Goal: Task Accomplishment & Management: Manage account settings

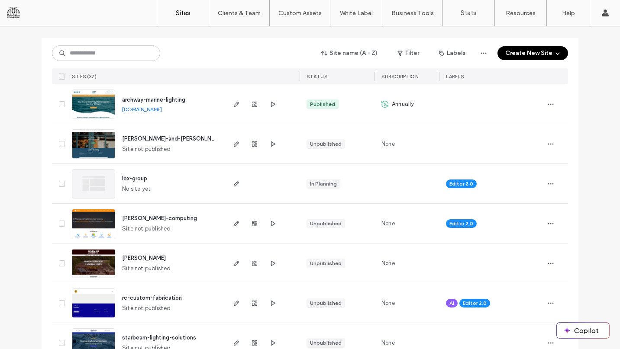
click at [182, 185] on div "lex-group No site yet" at bounding box center [169, 183] width 109 height 39
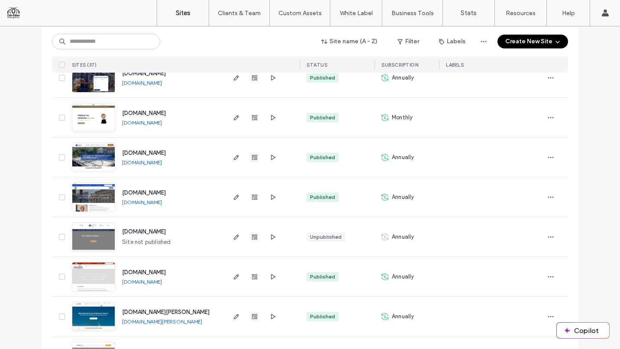
scroll to position [425, 0]
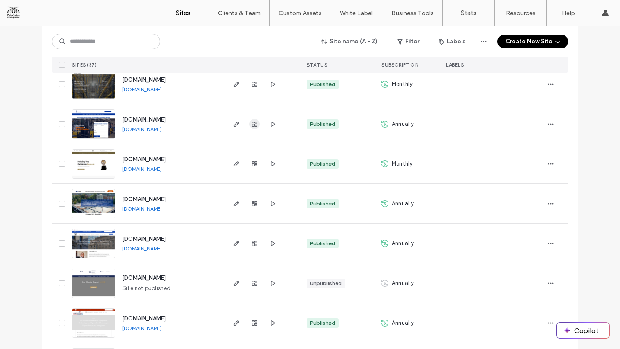
click at [251, 127] on icon "button" at bounding box center [254, 124] width 7 height 7
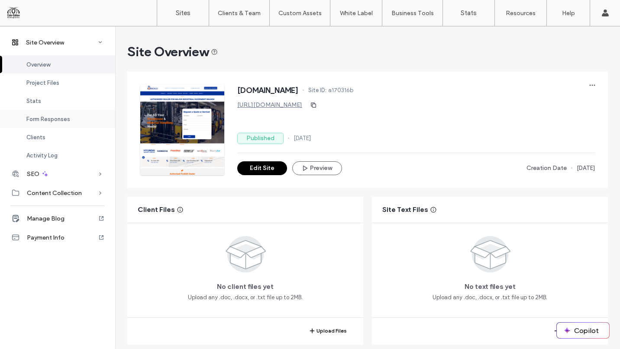
click at [54, 120] on span "Form Responses" at bounding box center [48, 119] width 44 height 6
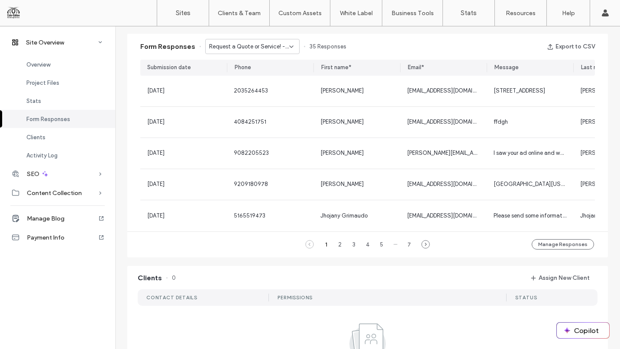
scroll to position [555, 0]
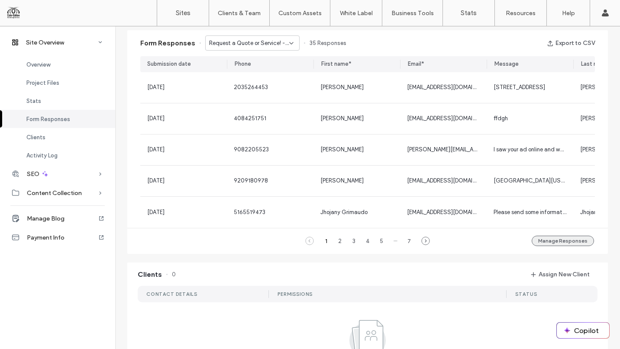
click at [558, 246] on button "Manage Responses" at bounding box center [562, 241] width 62 height 10
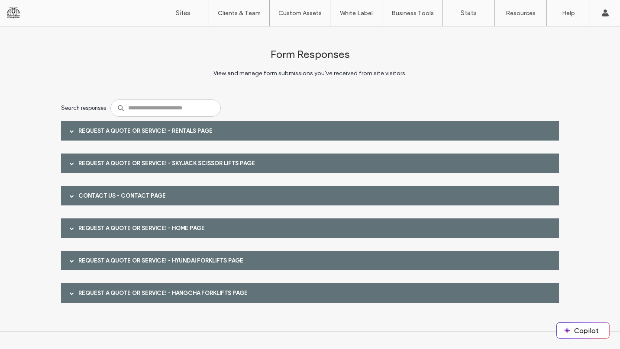
click at [224, 137] on div "Request a Quote or Service! - RENTALS page" at bounding box center [310, 130] width 498 height 19
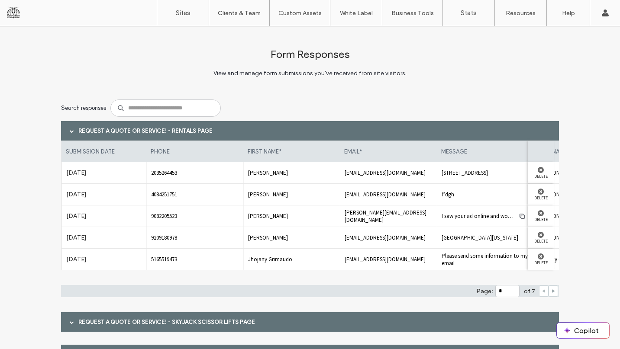
click at [551, 292] on icon at bounding box center [553, 291] width 4 height 4
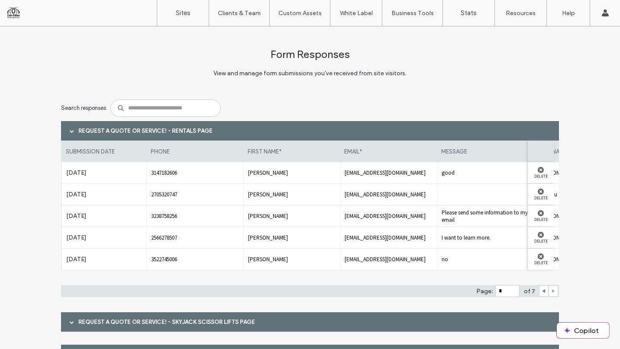
click at [551, 292] on icon at bounding box center [553, 291] width 4 height 4
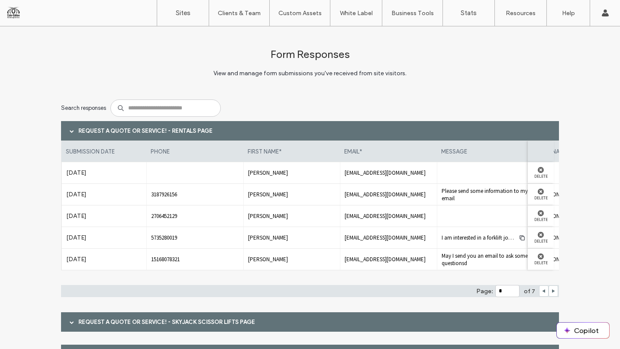
click at [448, 193] on span "Please send some information to my email" at bounding box center [485, 194] width 88 height 15
click at [480, 194] on span "Please send some information to my email" at bounding box center [485, 194] width 88 height 15
click at [471, 204] on div "Please send some information to my email" at bounding box center [485, 194] width 97 height 21
click at [468, 206] on div at bounding box center [485, 216] width 97 height 21
click at [383, 211] on div "justpassinthr@icloud.com" at bounding box center [388, 216] width 97 height 21
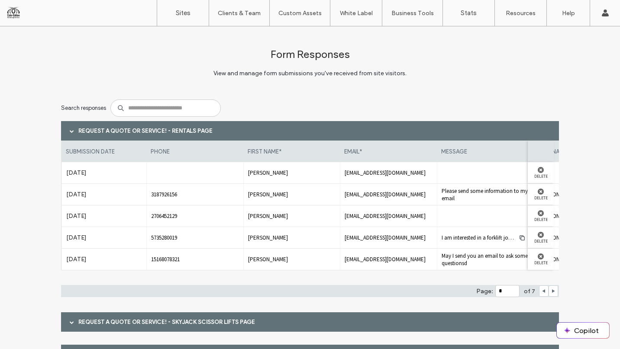
click at [380, 172] on span "dustineye463@gmail.com" at bounding box center [388, 172] width 88 height 7
click at [539, 290] on div at bounding box center [544, 291] width 10 height 11
click at [541, 290] on icon at bounding box center [543, 291] width 4 height 4
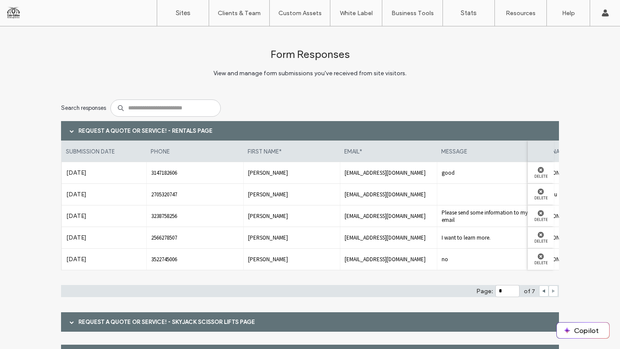
click at [551, 293] on icon at bounding box center [553, 291] width 4 height 4
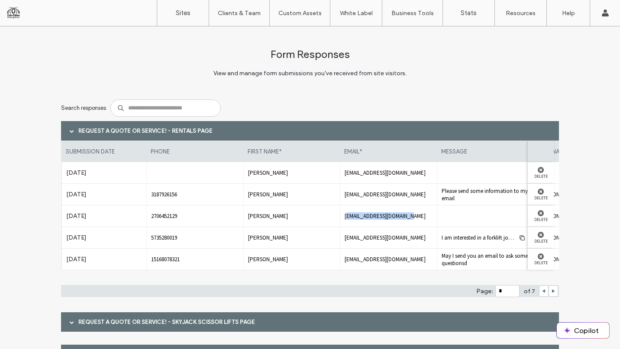
drag, startPoint x: 342, startPoint y: 216, endPoint x: 407, endPoint y: 219, distance: 65.0
click at [407, 219] on span "justpassinthr@icloud.com" at bounding box center [388, 215] width 88 height 7
click at [542, 289] on icon at bounding box center [543, 291] width 4 height 4
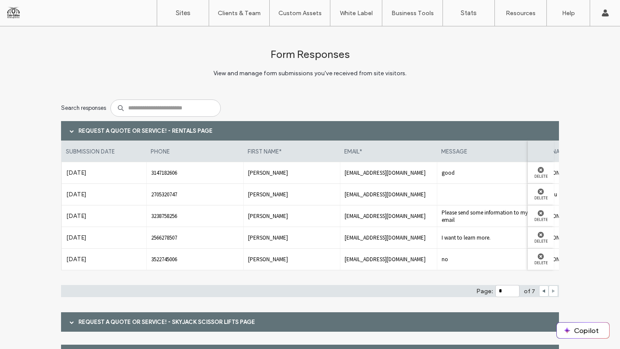
click at [552, 290] on use at bounding box center [553, 291] width 3 height 3
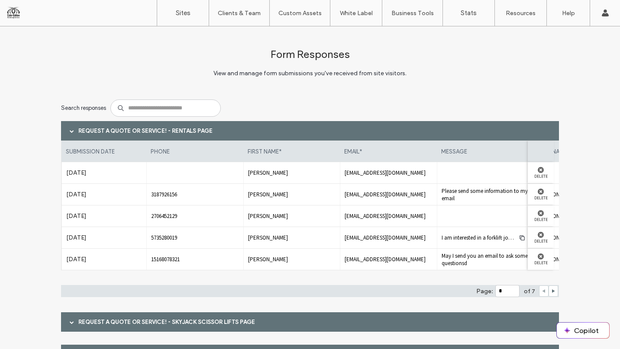
click at [541, 293] on span at bounding box center [543, 291] width 4 height 10
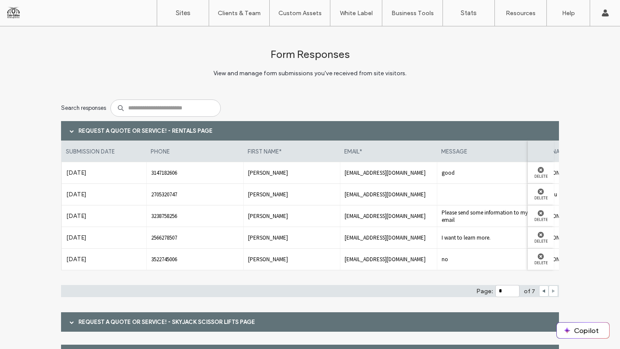
click at [551, 290] on icon at bounding box center [553, 291] width 4 height 4
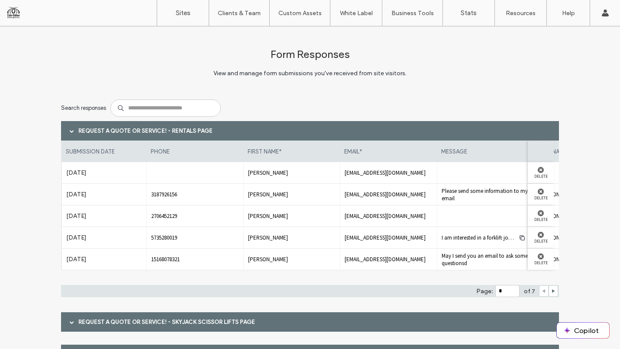
click at [541, 289] on icon at bounding box center [543, 291] width 4 height 4
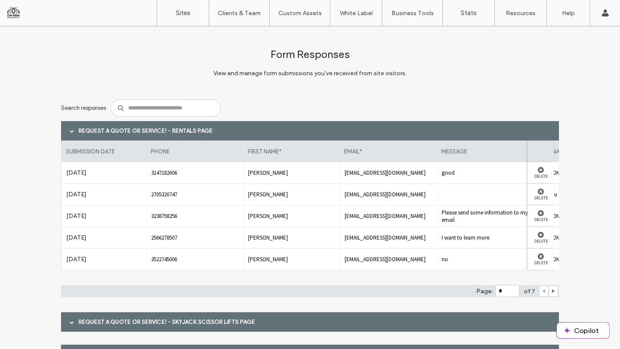
click at [541, 288] on span at bounding box center [543, 291] width 4 height 10
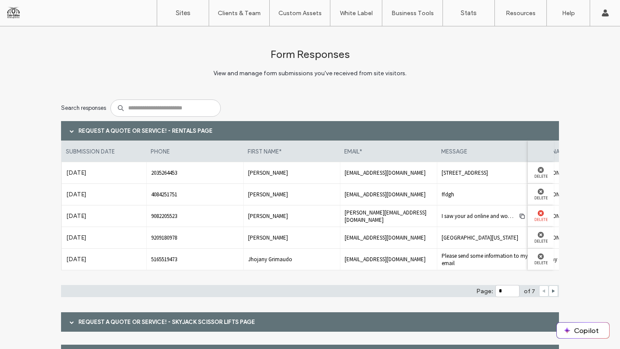
click at [538, 216] on use at bounding box center [541, 213] width 6 height 6
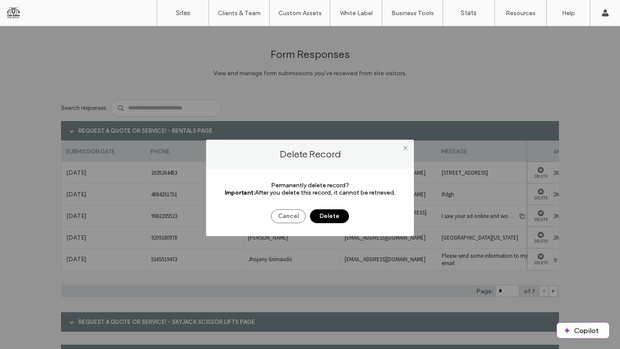
click at [335, 213] on button "Delete" at bounding box center [329, 216] width 39 height 14
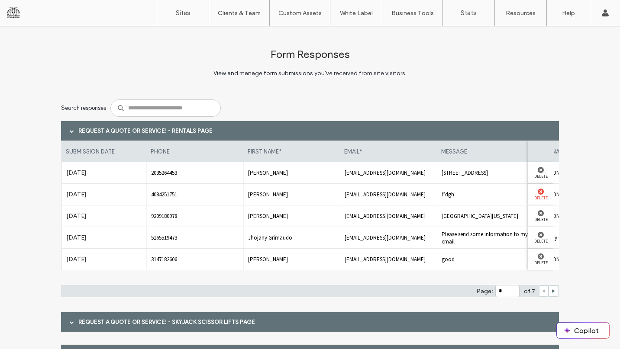
click at [532, 190] on div at bounding box center [540, 192] width 17 height 6
click at [538, 191] on use at bounding box center [541, 192] width 6 height 6
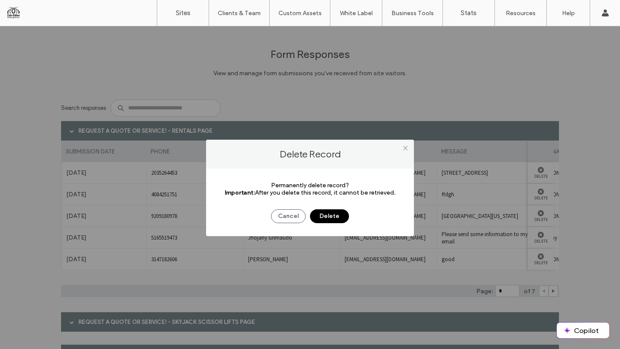
click at [335, 219] on button "Delete" at bounding box center [329, 216] width 39 height 14
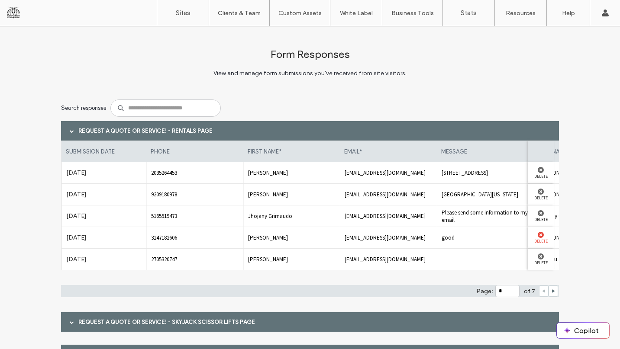
click at [538, 236] on use at bounding box center [541, 235] width 6 height 6
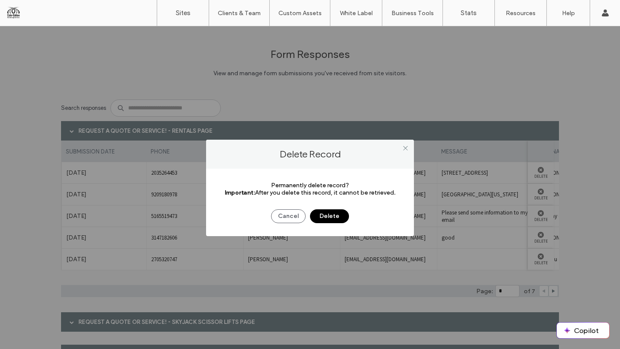
click at [332, 213] on button "Delete" at bounding box center [329, 216] width 39 height 14
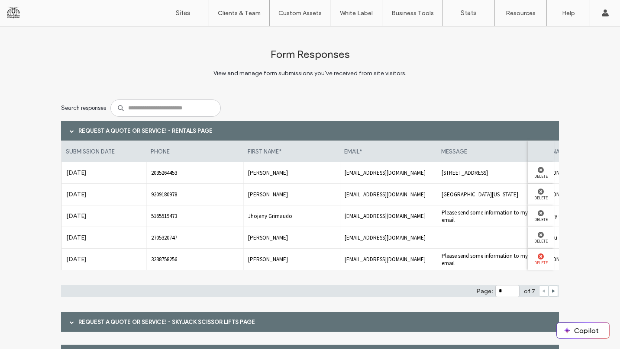
click at [532, 257] on div at bounding box center [540, 257] width 17 height 6
click at [540, 258] on icon at bounding box center [541, 257] width 6 height 6
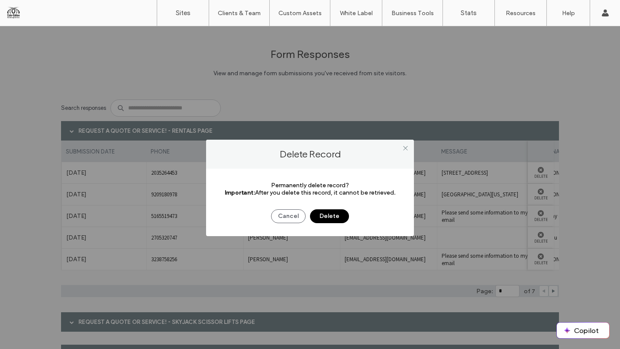
click at [339, 220] on button "Delete" at bounding box center [329, 216] width 39 height 14
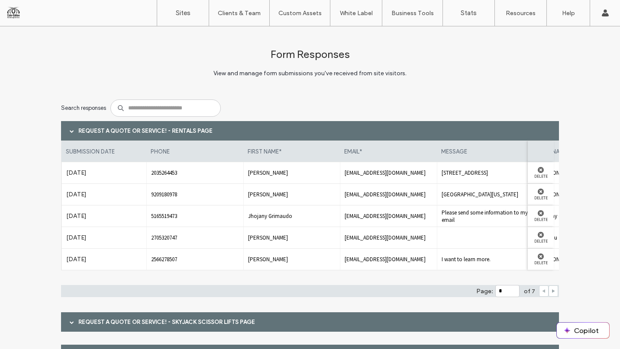
click at [551, 292] on icon at bounding box center [553, 291] width 4 height 4
click at [539, 176] on label "Delete" at bounding box center [540, 176] width 17 height 6
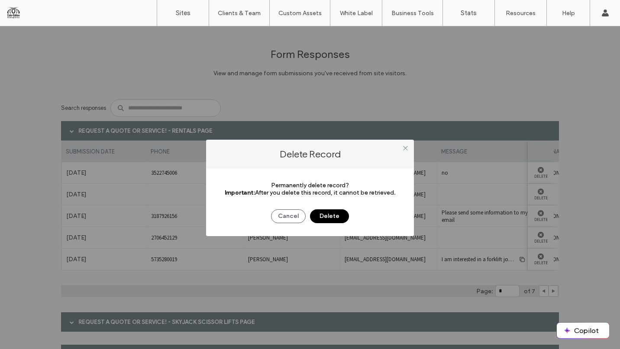
click at [327, 215] on button "Delete" at bounding box center [329, 216] width 39 height 14
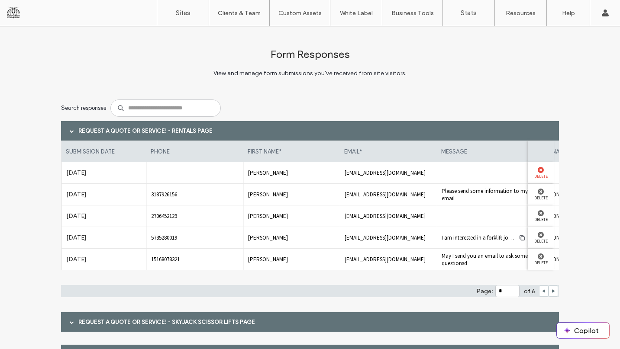
click at [540, 169] on use at bounding box center [541, 170] width 6 height 6
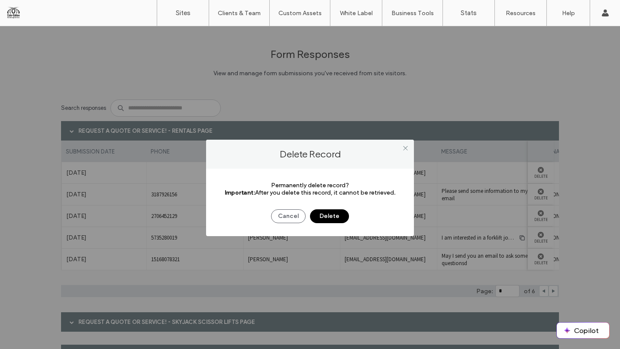
click at [315, 218] on button "Delete" at bounding box center [329, 216] width 39 height 14
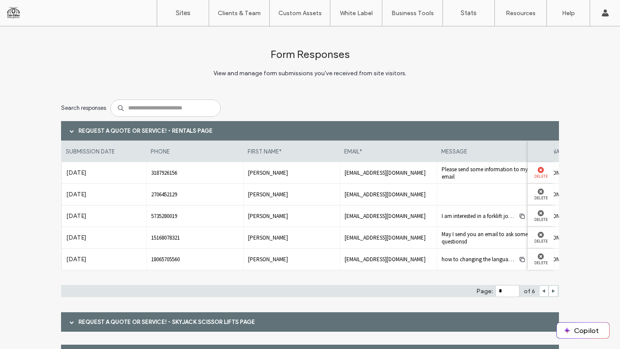
click at [538, 171] on use at bounding box center [541, 170] width 6 height 6
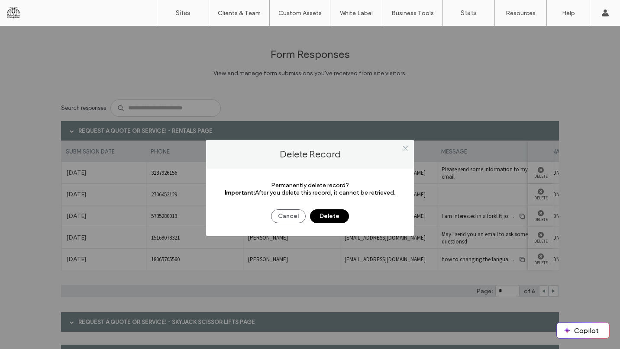
click at [321, 216] on button "Delete" at bounding box center [329, 216] width 39 height 14
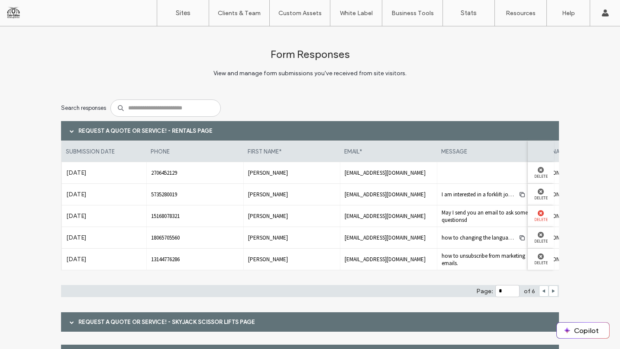
click at [532, 215] on div at bounding box center [540, 213] width 17 height 6
click at [538, 215] on use at bounding box center [541, 213] width 6 height 6
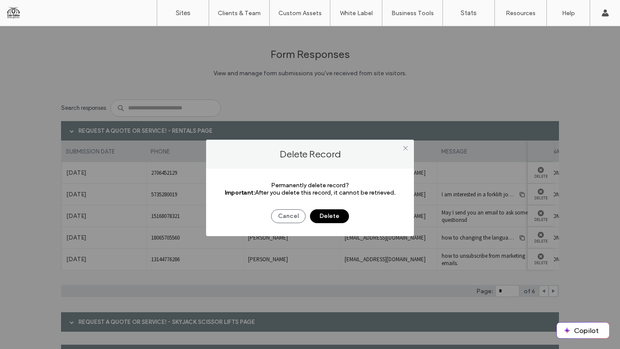
click at [329, 216] on button "Delete" at bounding box center [329, 216] width 39 height 14
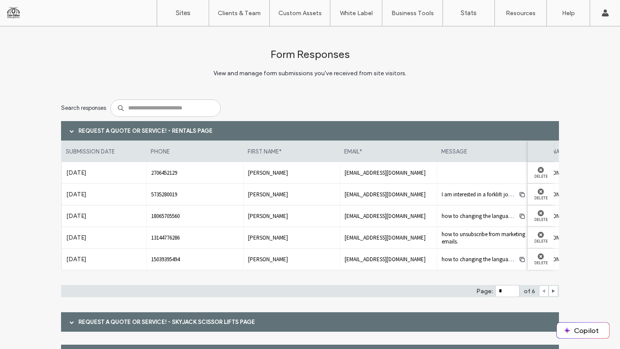
click at [541, 293] on icon at bounding box center [543, 291] width 4 height 4
type input "*"
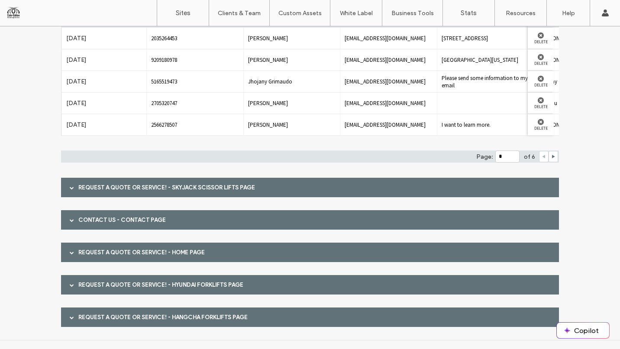
scroll to position [140, 0]
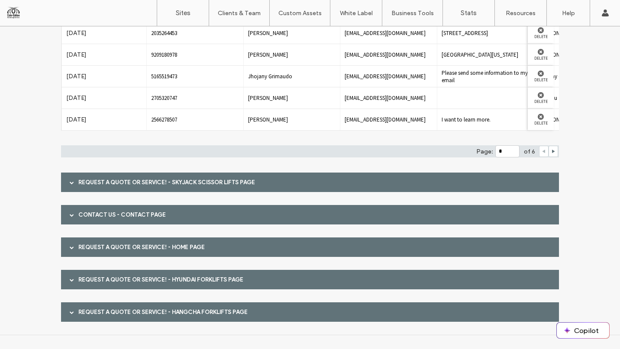
click at [217, 180] on div "Request a Quote or Service! - SKYJACK SCISSOR LIFTS page" at bounding box center [310, 182] width 498 height 19
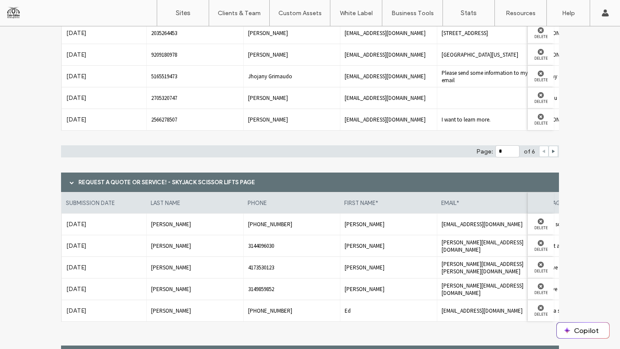
click at [174, 167] on div "Request a Quote or Service! - RENTALS page submission date phone first name* em…" at bounding box center [310, 221] width 498 height 481
click at [167, 178] on div "Request a Quote or Service! - SKYJACK SCISSOR LIFTS page" at bounding box center [310, 182] width 498 height 19
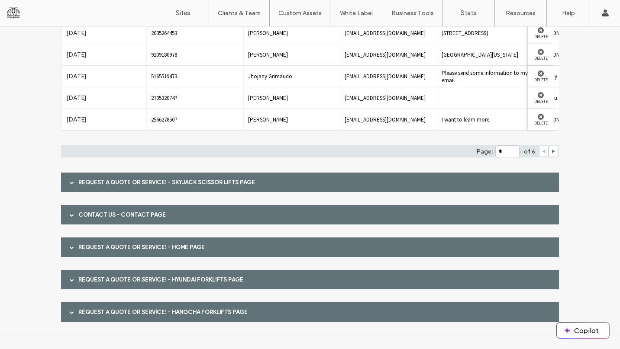
click at [132, 219] on div "Contact Us - CONTACT page" at bounding box center [310, 214] width 498 height 19
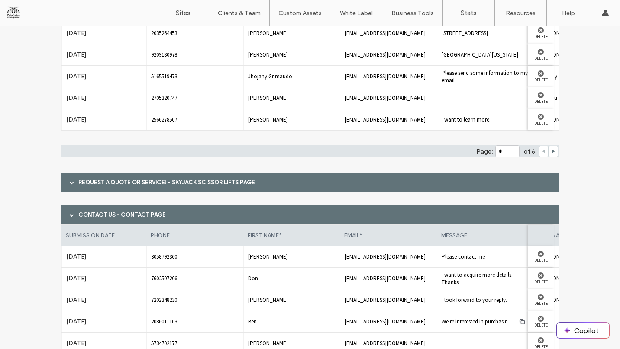
scroll to position [214, 0]
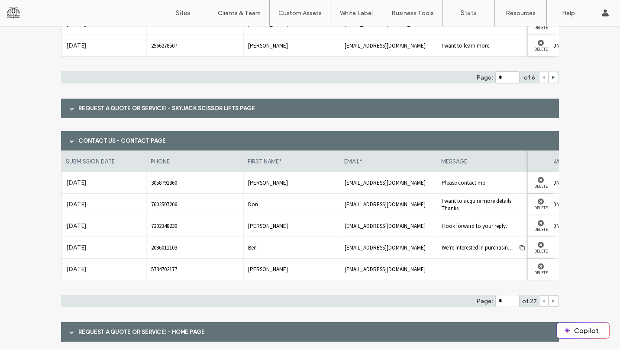
click at [551, 301] on icon at bounding box center [553, 301] width 4 height 4
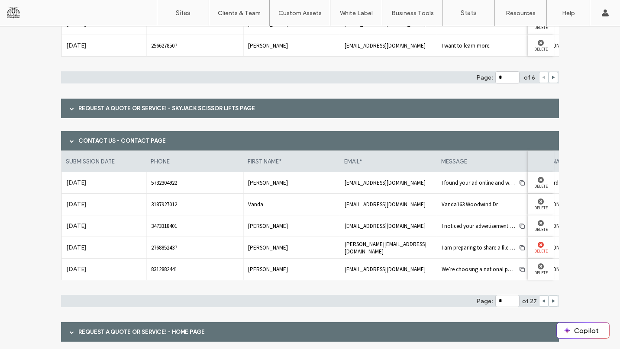
click at [536, 248] on label "Delete" at bounding box center [540, 251] width 17 height 6
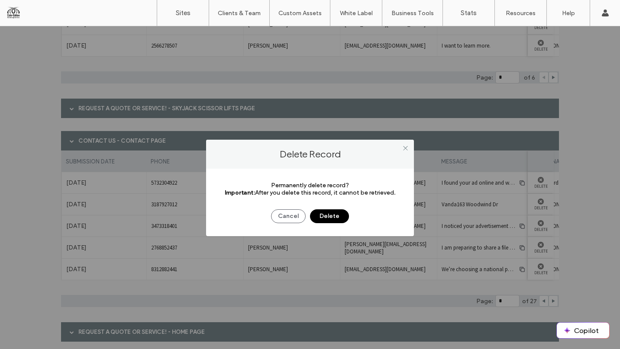
click at [327, 212] on button "Delete" at bounding box center [329, 216] width 39 height 14
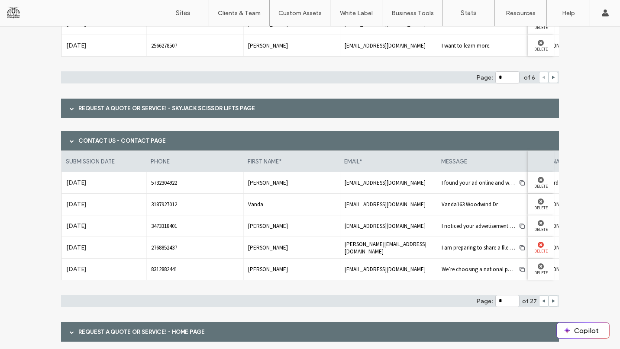
click at [538, 248] on icon at bounding box center [541, 245] width 6 height 6
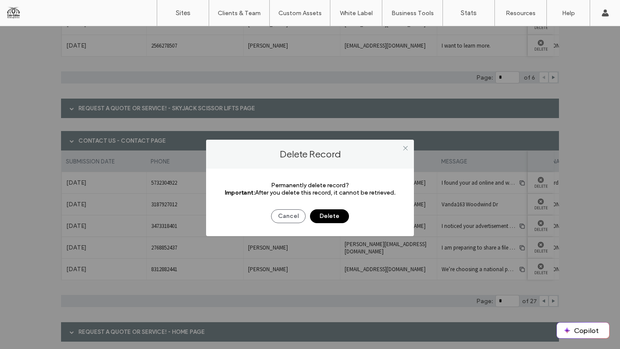
click at [333, 215] on button "Delete" at bounding box center [329, 216] width 39 height 14
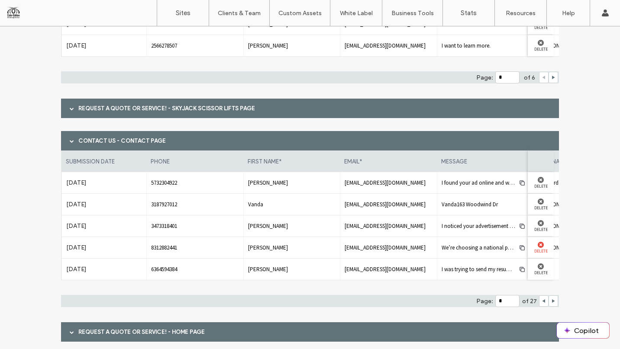
click at [534, 248] on label "Delete" at bounding box center [540, 251] width 17 height 6
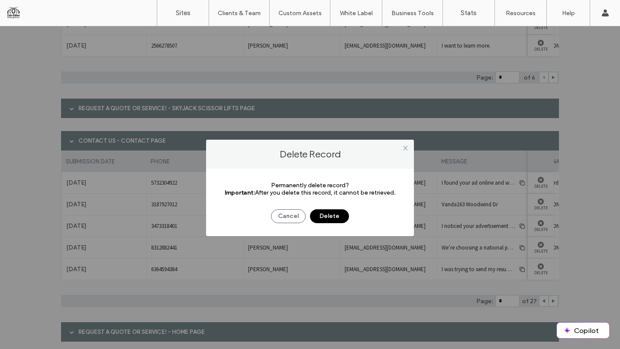
click at [337, 212] on button "Delete" at bounding box center [329, 216] width 39 height 14
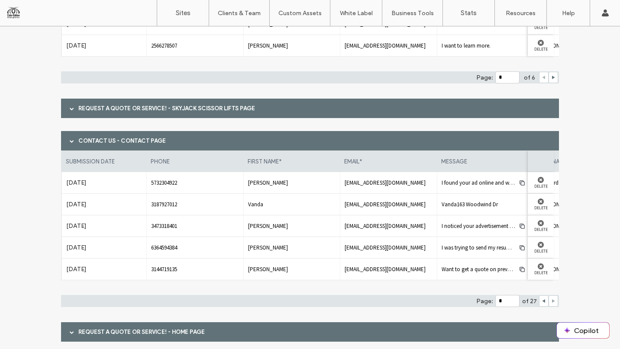
click at [552, 301] on use at bounding box center [553, 300] width 3 height 3
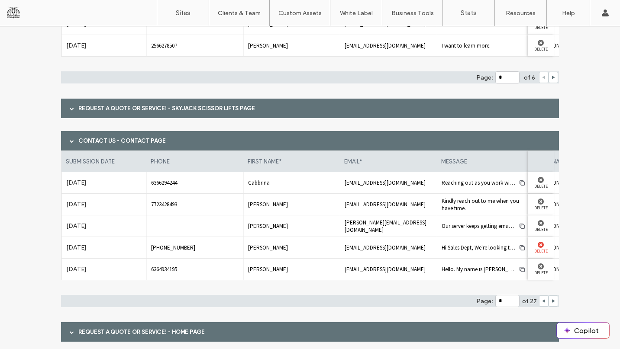
click at [539, 251] on label "Delete" at bounding box center [540, 251] width 17 height 6
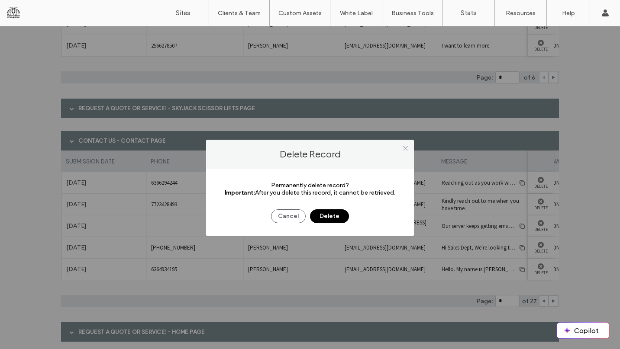
click at [332, 215] on button "Delete" at bounding box center [329, 216] width 39 height 14
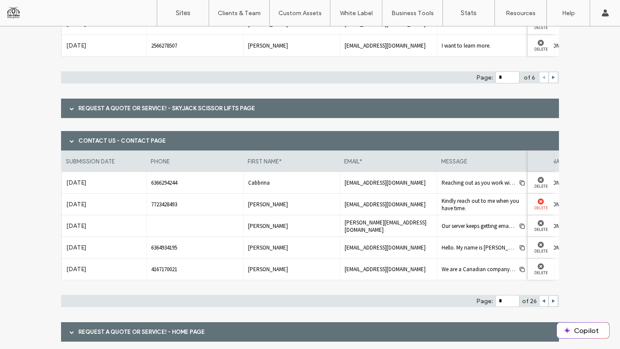
click at [539, 206] on label "Delete" at bounding box center [540, 208] width 17 height 6
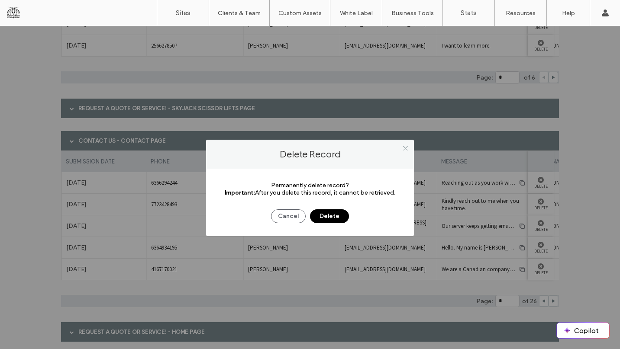
click at [338, 216] on button "Delete" at bounding box center [329, 216] width 39 height 14
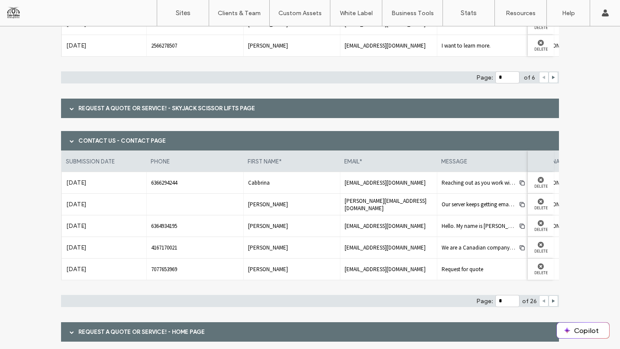
click at [541, 302] on icon at bounding box center [543, 301] width 4 height 4
type input "*"
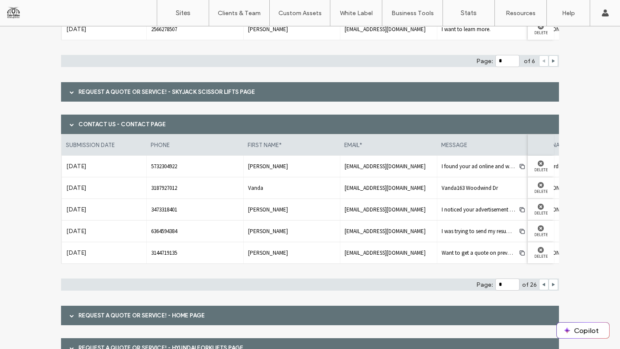
click at [161, 130] on div "Contact Us - CONTACT page" at bounding box center [310, 124] width 498 height 19
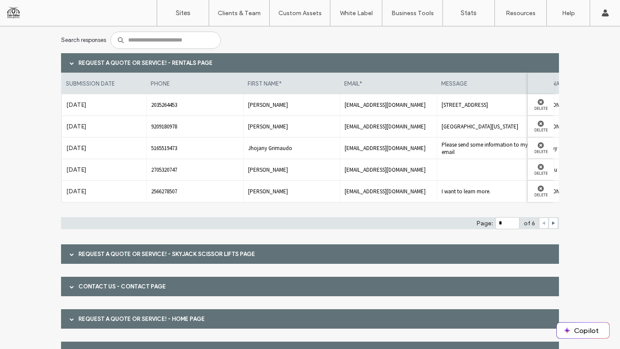
scroll to position [0, 0]
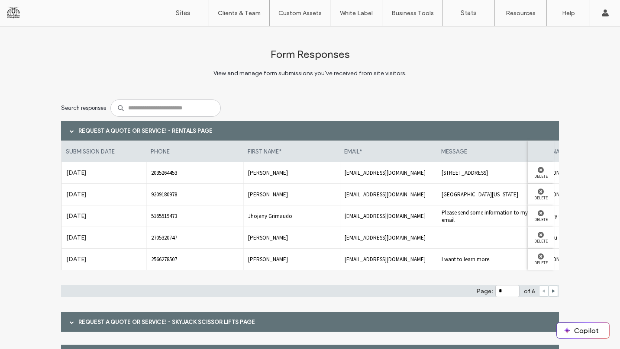
click at [133, 134] on div "Request a Quote or Service! - RENTALS page" at bounding box center [310, 130] width 498 height 19
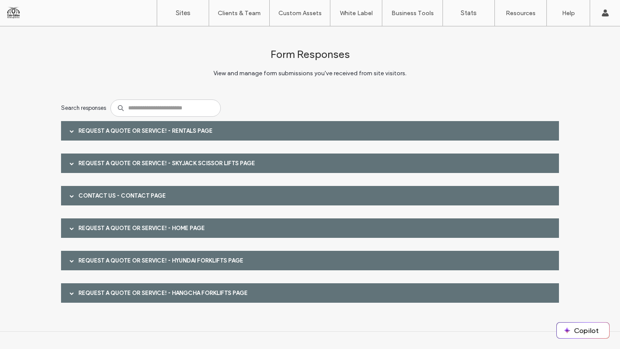
click at [167, 236] on div "Request a Quote or Service! - HOME page" at bounding box center [310, 228] width 498 height 19
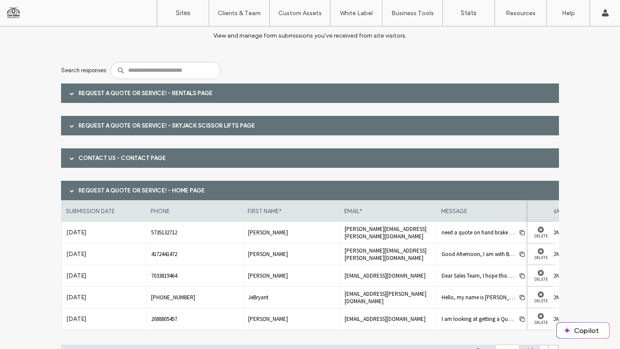
scroll to position [80, 0]
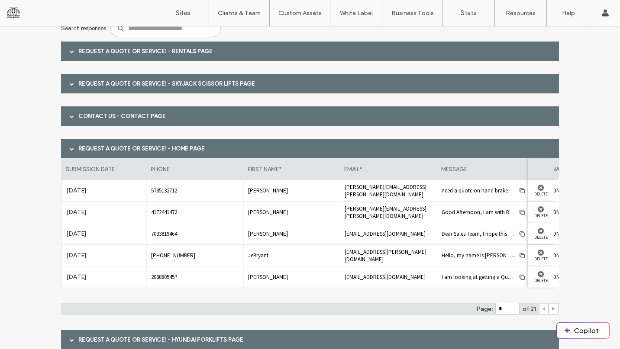
click at [551, 307] on icon at bounding box center [553, 309] width 4 height 4
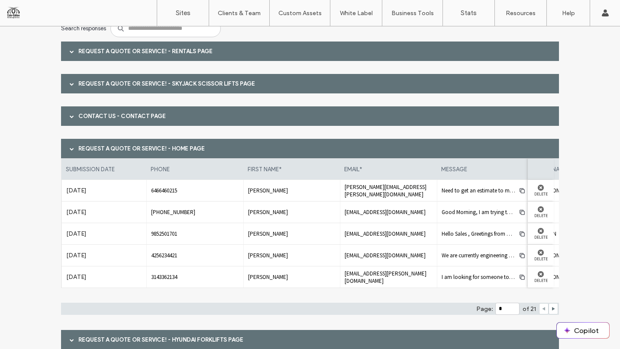
click at [541, 308] on icon at bounding box center [543, 309] width 4 height 4
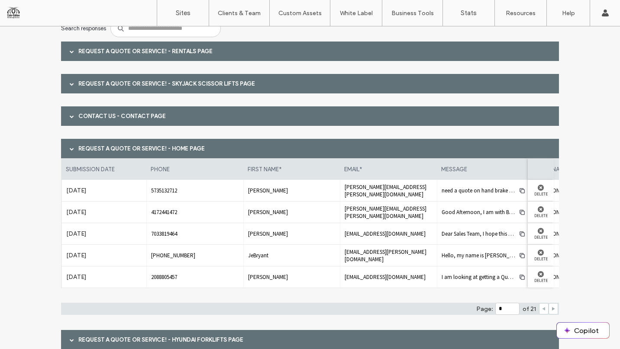
click at [551, 311] on span at bounding box center [553, 309] width 4 height 10
type input "*"
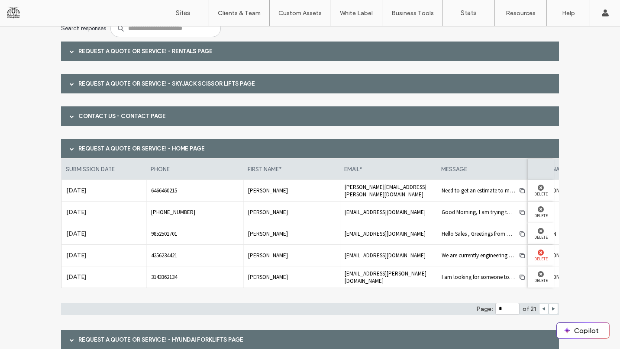
click at [540, 258] on label "Delete" at bounding box center [540, 259] width 17 height 6
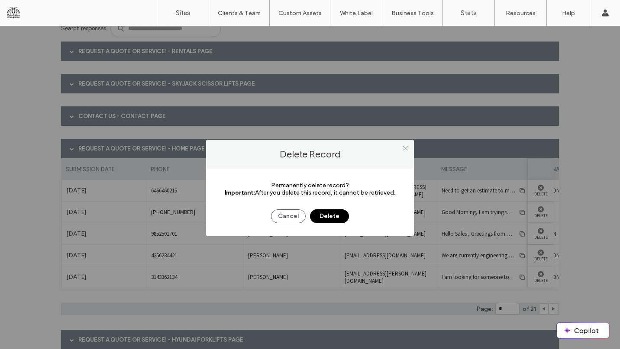
click at [336, 213] on button "Delete" at bounding box center [329, 216] width 39 height 14
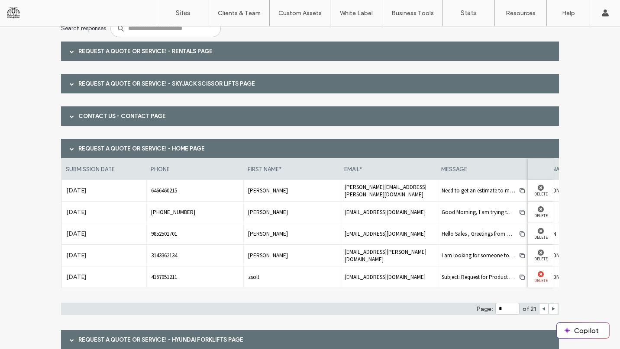
click at [539, 279] on label "Delete" at bounding box center [540, 280] width 17 height 6
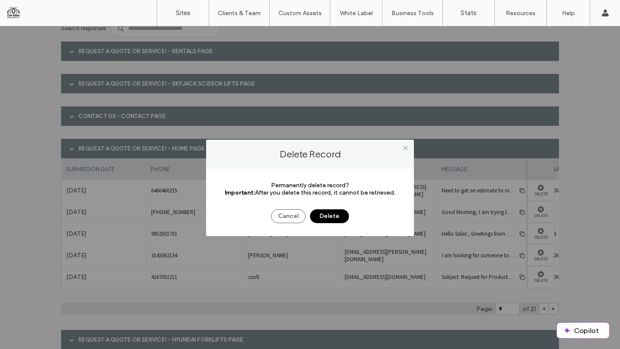
click at [326, 211] on button "Delete" at bounding box center [329, 216] width 39 height 14
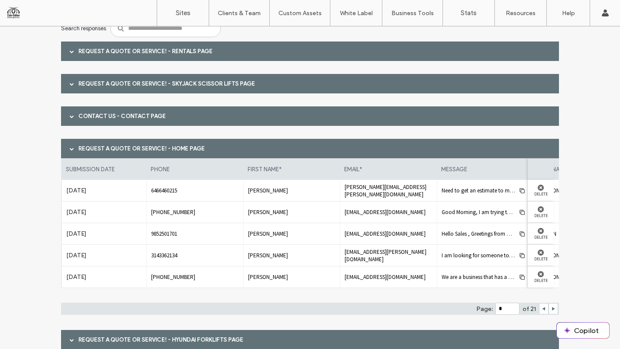
click at [161, 144] on div "Request a Quote or Service! - HOME page" at bounding box center [310, 148] width 498 height 19
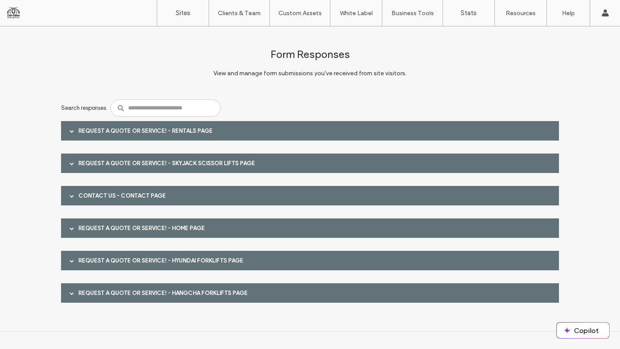
scroll to position [0, 0]
click at [174, 260] on div "Request a Quote or Service! - HYUNDAI FORKLIFTS page" at bounding box center [310, 260] width 498 height 19
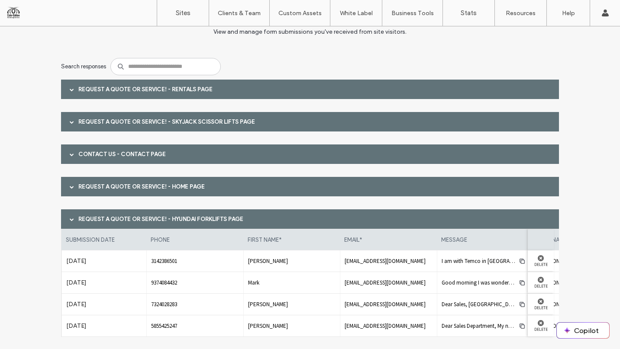
scroll to position [103, 0]
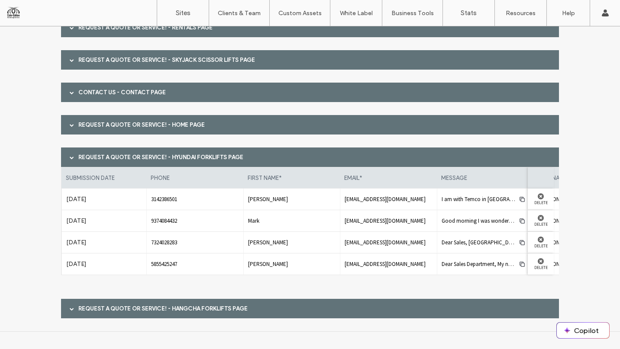
click at [186, 153] on div "Request a Quote or Service! - HYUNDAI FORKLIFTS page" at bounding box center [310, 157] width 498 height 19
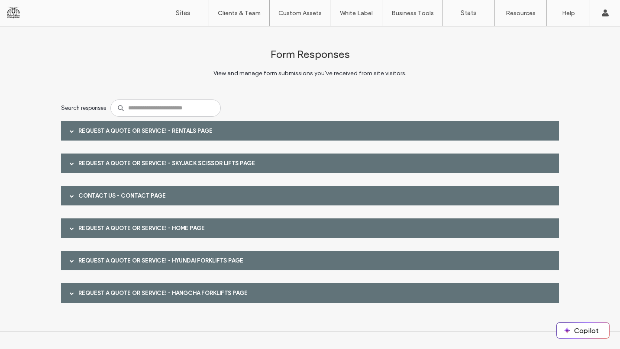
scroll to position [0, 0]
click at [160, 295] on div "Request a Quote or Service! - HANGCHA FORKLIFTS page" at bounding box center [310, 292] width 498 height 19
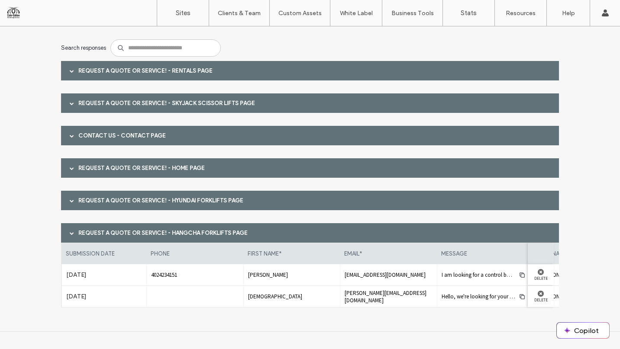
click at [157, 234] on div "Request a Quote or Service! - HANGCHA FORKLIFTS page" at bounding box center [310, 232] width 498 height 19
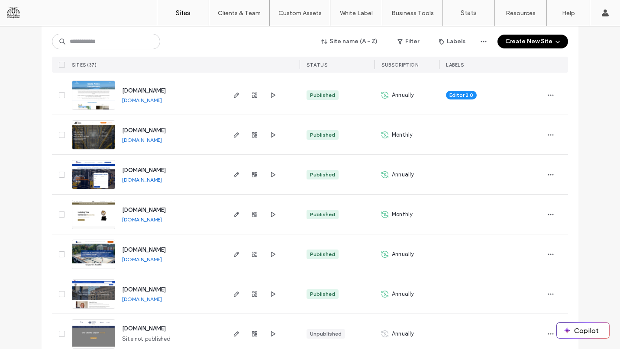
scroll to position [393, 0]
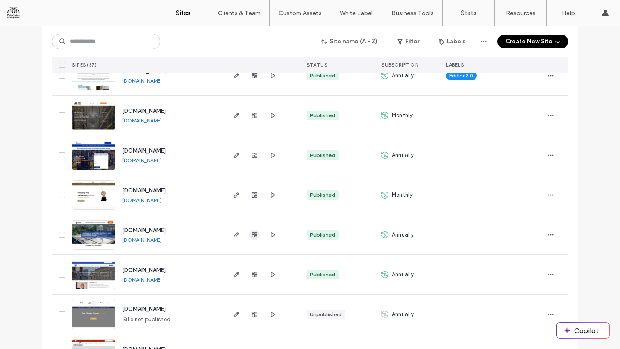
click at [253, 238] on icon "button" at bounding box center [254, 235] width 7 height 7
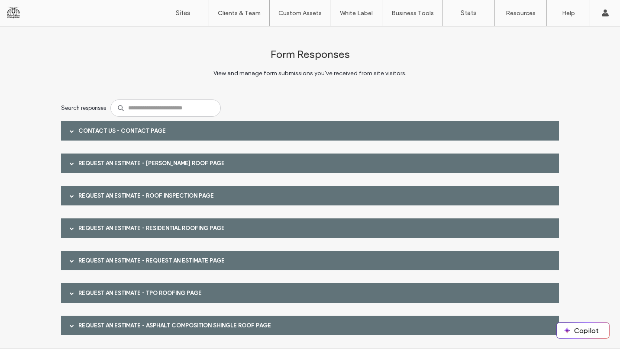
click at [187, 126] on div "Contact Us - Contact page" at bounding box center [310, 130] width 498 height 19
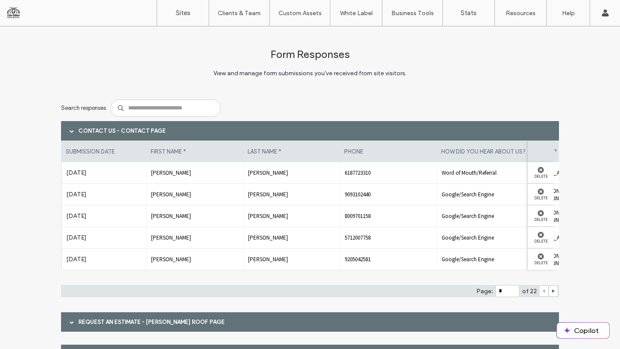
scroll to position [176, 0]
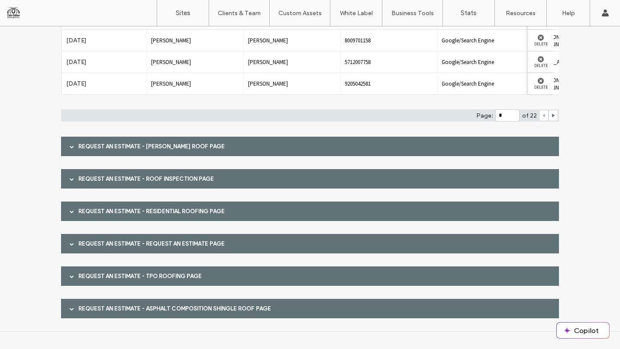
click at [195, 147] on div "REQUEST AN ESTIMATE - Gable Roof page" at bounding box center [310, 146] width 498 height 19
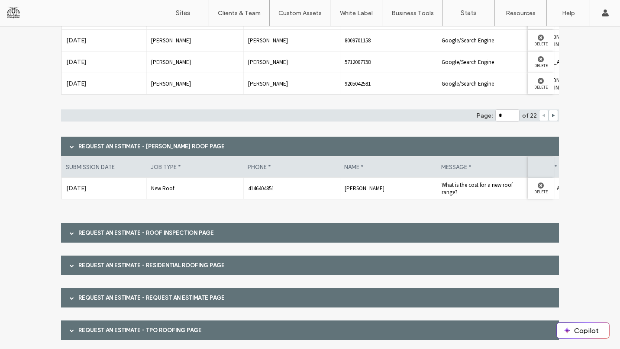
click at [195, 147] on div "REQUEST AN ESTIMATE - Gable Roof page" at bounding box center [310, 146] width 498 height 19
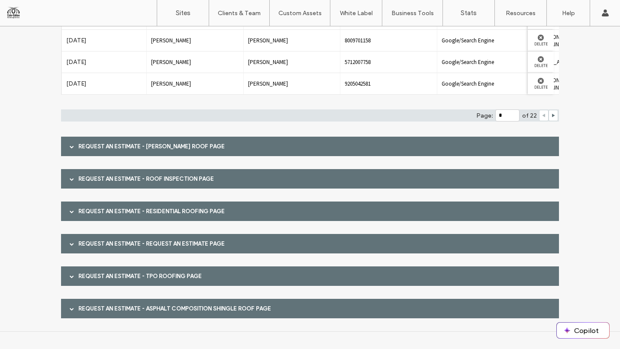
click at [188, 181] on div "REQUEST AN ESTIMATE - Roof Inspection page" at bounding box center [310, 178] width 498 height 19
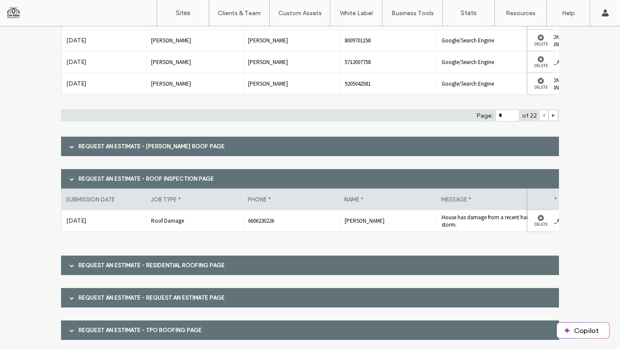
drag, startPoint x: 187, startPoint y: 180, endPoint x: 183, endPoint y: 195, distance: 14.8
click at [187, 180] on div "REQUEST AN ESTIMATE - Roof Inspection page" at bounding box center [310, 178] width 498 height 19
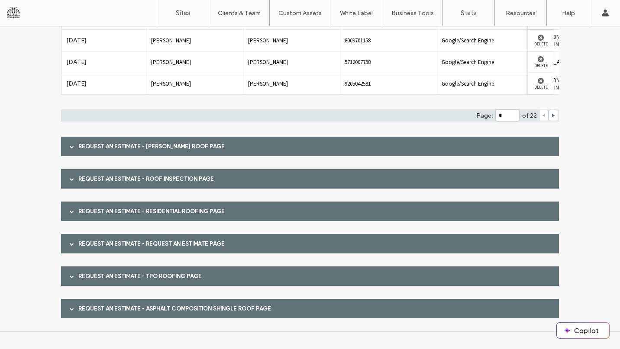
click at [171, 209] on div "REQUEST AN ESTIMATE - Residential Roofing page" at bounding box center [310, 211] width 498 height 19
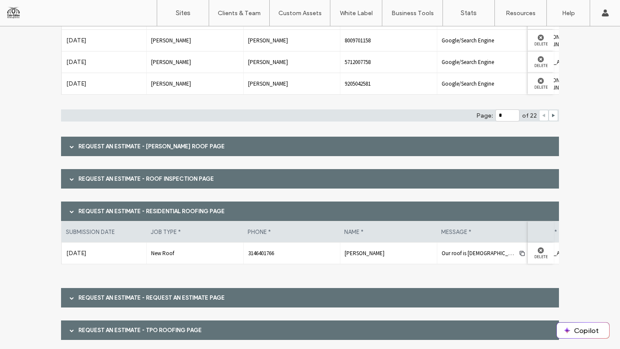
click at [171, 209] on div "REQUEST AN ESTIMATE - Residential Roofing page" at bounding box center [310, 211] width 498 height 19
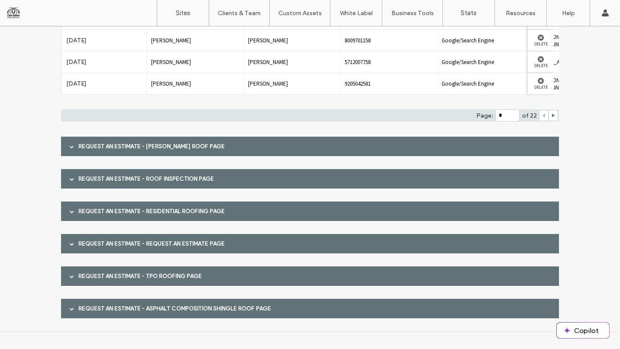
click at [171, 242] on div "REQUEST AN ESTIMATE - REQUEST AN ESTIMATE page" at bounding box center [310, 243] width 498 height 19
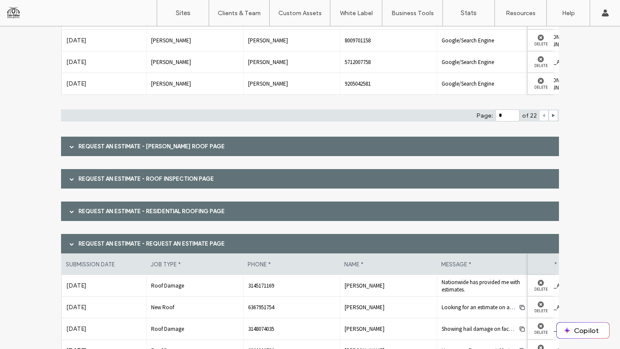
click at [171, 242] on div "REQUEST AN ESTIMATE - REQUEST AN ESTIMATE page" at bounding box center [310, 243] width 498 height 19
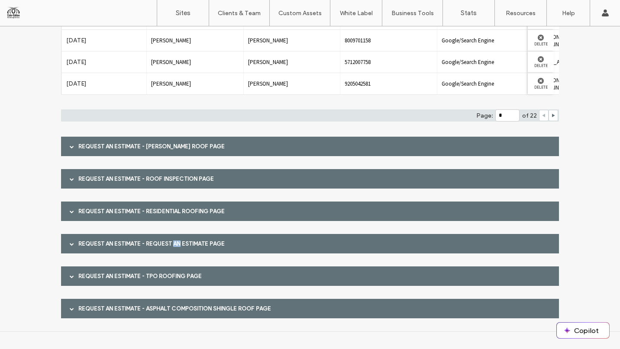
click at [171, 242] on div "REQUEST AN ESTIMATE - REQUEST AN ESTIMATE page" at bounding box center [310, 243] width 498 height 19
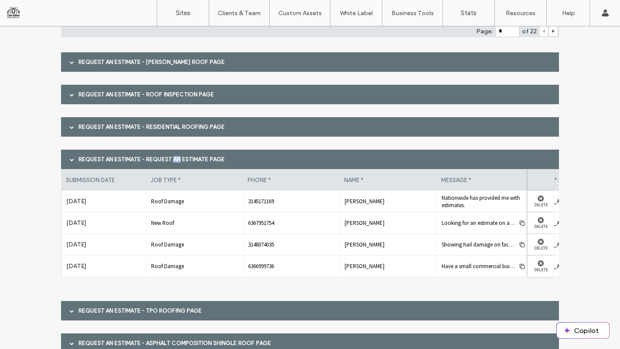
scroll to position [290, 0]
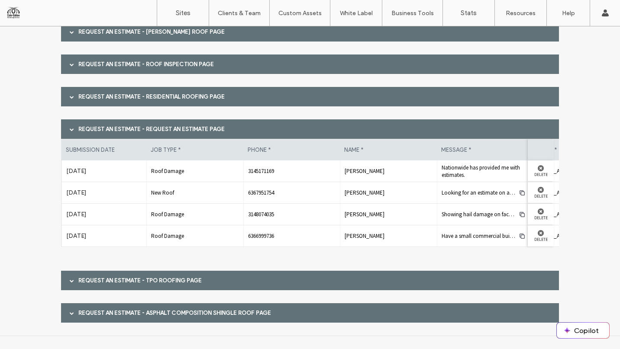
click at [182, 129] on div "REQUEST AN ESTIMATE - REQUEST AN ESTIMATE page" at bounding box center [310, 128] width 498 height 19
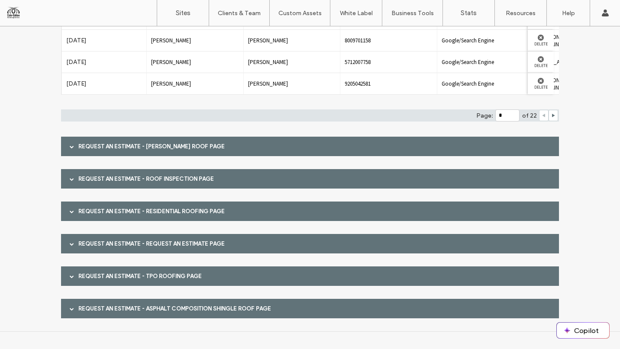
click at [154, 281] on div "REQUEST AN ESTIMATE - TPO Roofing page" at bounding box center [310, 276] width 498 height 19
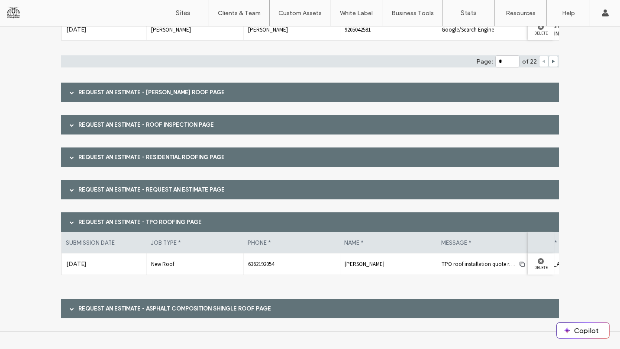
click at [164, 224] on div "REQUEST AN ESTIMATE - TPO Roofing page" at bounding box center [310, 221] width 498 height 19
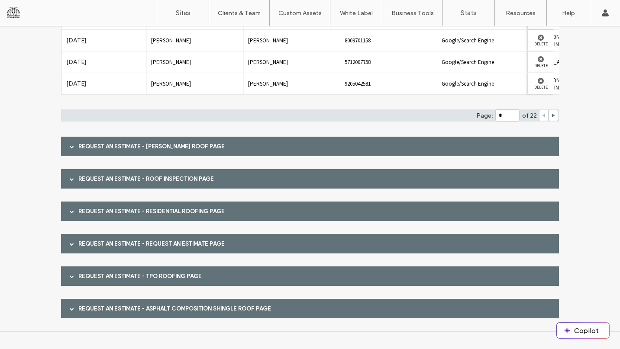
click at [158, 302] on div "REQUEST AN ESTIMATE - Asphalt Composition Shingle Roof page" at bounding box center [310, 308] width 498 height 19
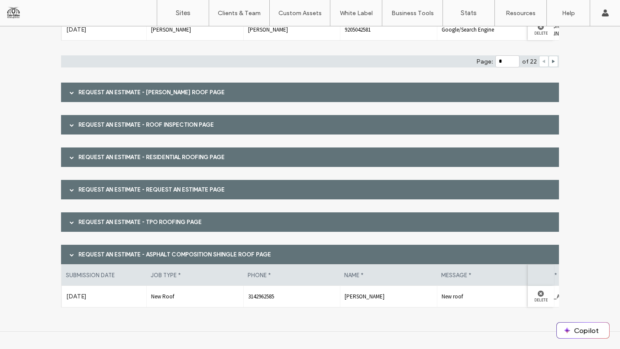
click at [165, 254] on div "REQUEST AN ESTIMATE - Asphalt Composition Shingle Roof page" at bounding box center [310, 254] width 498 height 19
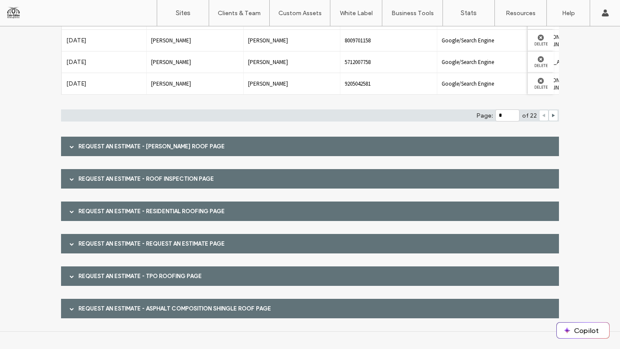
scroll to position [176, 0]
click at [183, 20] on link "Sites" at bounding box center [183, 13] width 52 height 26
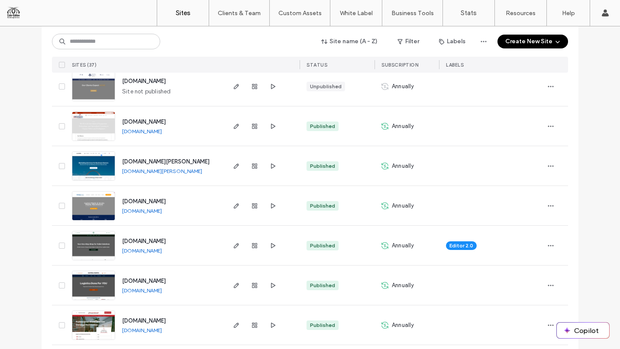
scroll to position [669, 0]
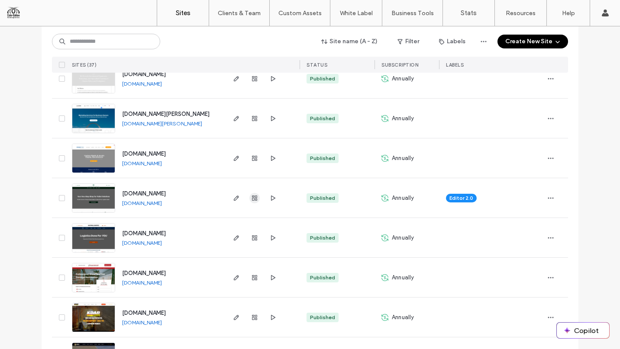
click at [255, 198] on span "button" at bounding box center [254, 198] width 10 height 10
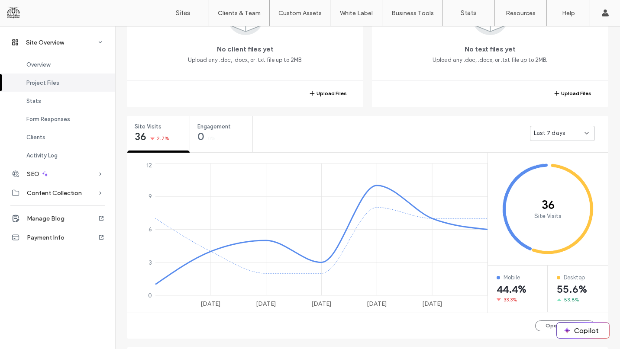
scroll to position [291, 0]
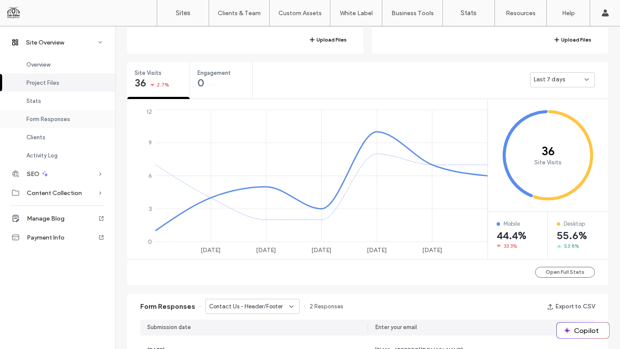
click at [41, 119] on span "Form Responses" at bounding box center [48, 119] width 44 height 6
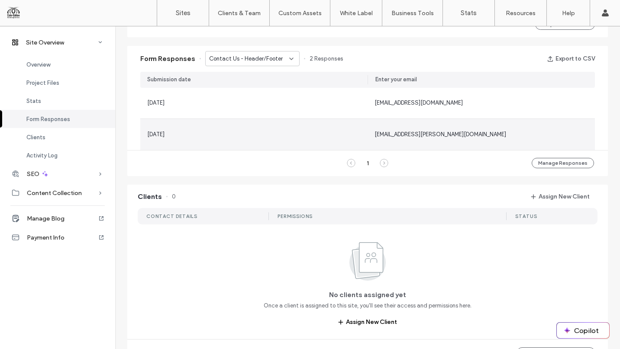
scroll to position [534, 0]
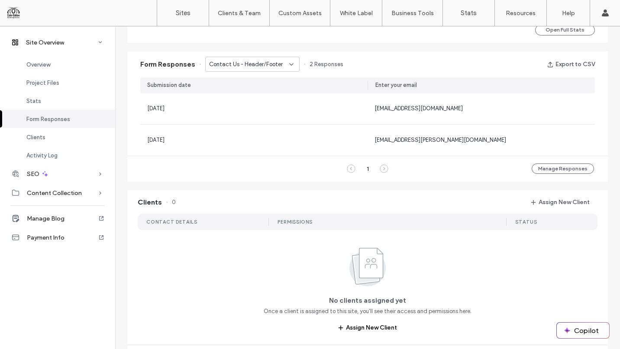
click at [272, 68] on div "Contact Us - Header/Footer" at bounding box center [252, 64] width 94 height 15
click at [254, 93] on span "Contact Us - Contact page" at bounding box center [241, 94] width 73 height 9
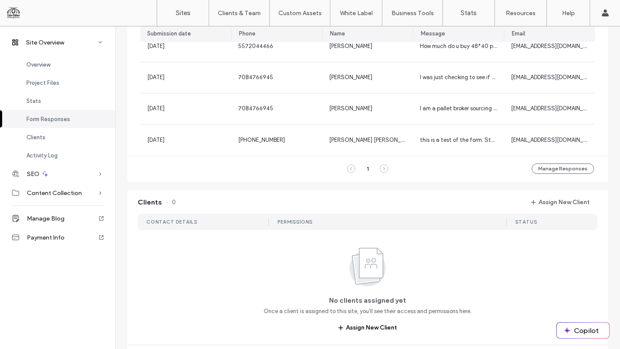
scroll to position [712, 0]
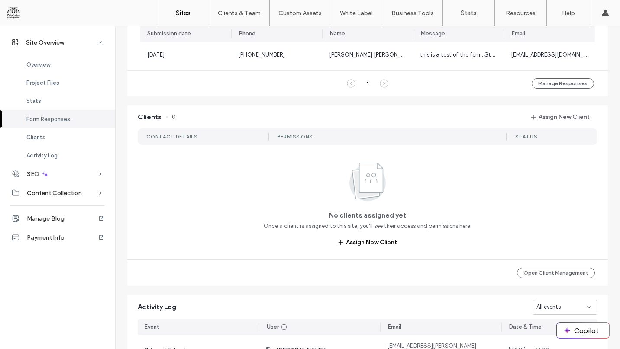
click at [171, 10] on link "Sites" at bounding box center [183, 13] width 52 height 26
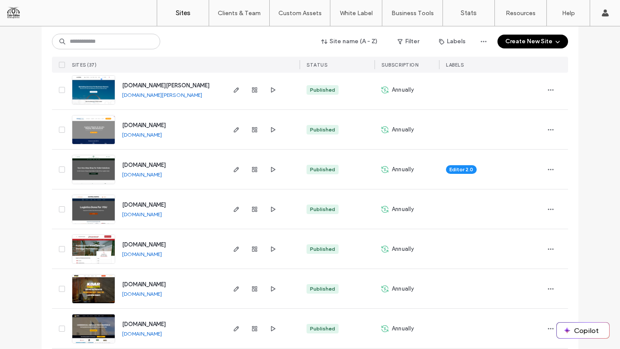
scroll to position [687, 0]
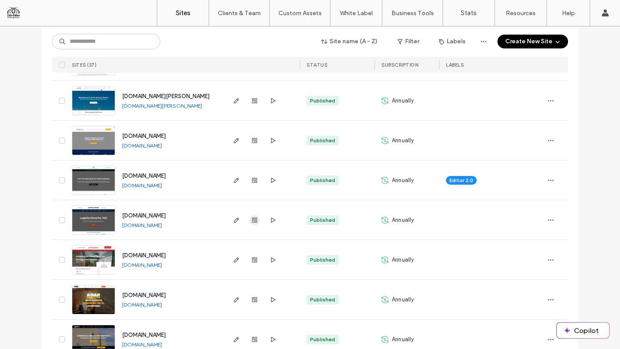
click at [252, 220] on use "button" at bounding box center [254, 220] width 5 height 5
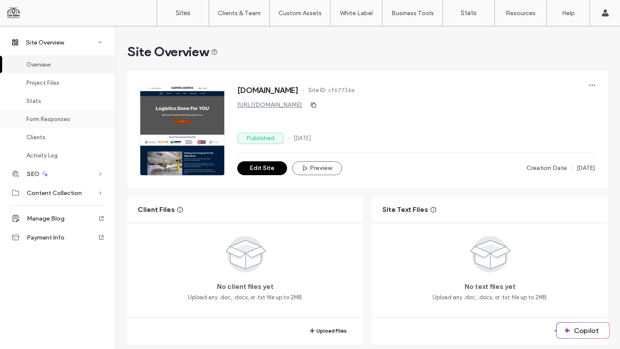
click at [49, 113] on div "Form Responses" at bounding box center [57, 119] width 115 height 18
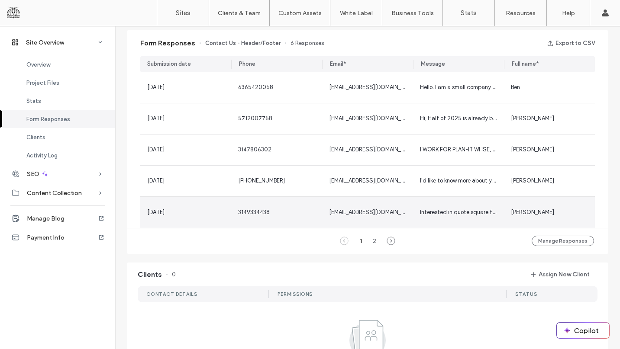
scroll to position [557, 0]
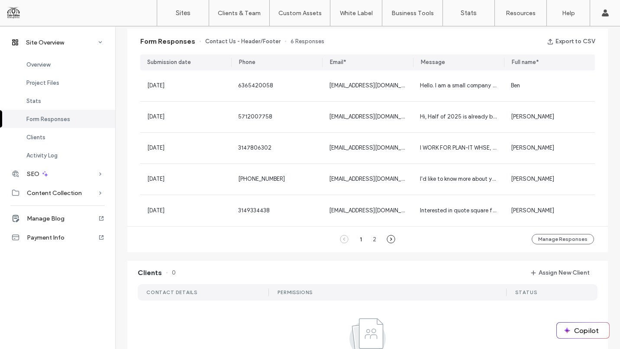
click at [387, 237] on icon at bounding box center [390, 239] width 9 height 9
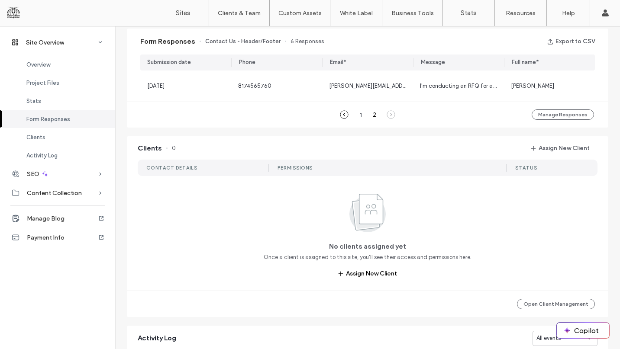
click at [342, 117] on icon at bounding box center [344, 114] width 9 height 9
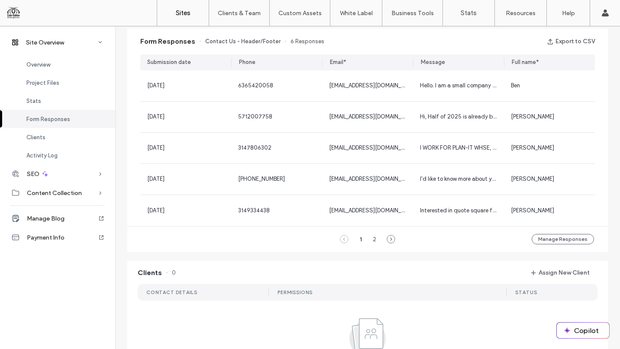
click at [190, 6] on link "Sites" at bounding box center [183, 13] width 52 height 26
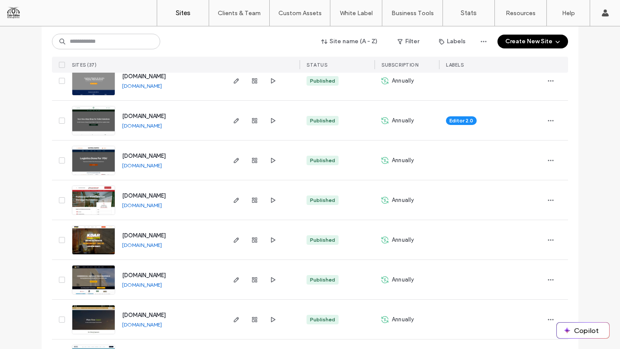
scroll to position [745, 0]
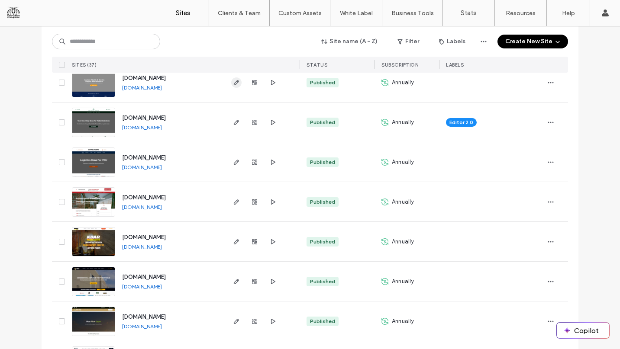
click at [238, 86] on span "button" at bounding box center [236, 82] width 10 height 10
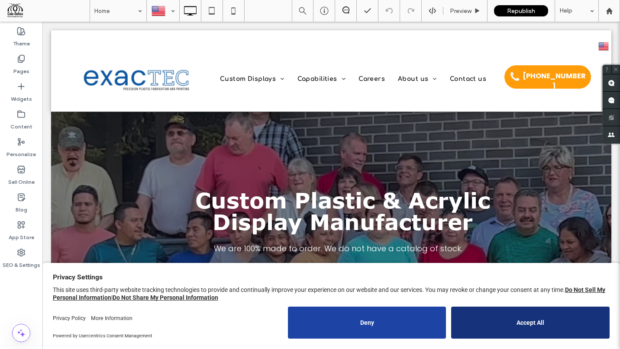
click at [514, 315] on button "Accept All" at bounding box center [530, 323] width 158 height 32
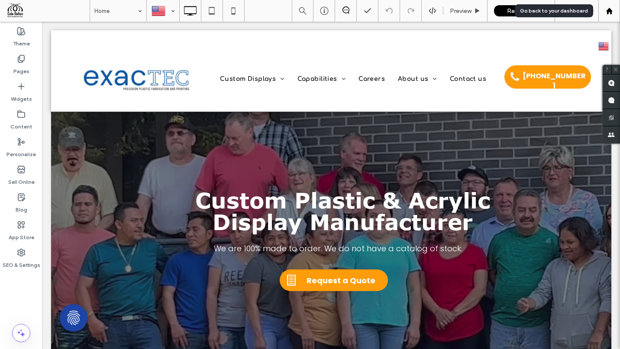
click at [610, 10] on use at bounding box center [608, 10] width 6 height 6
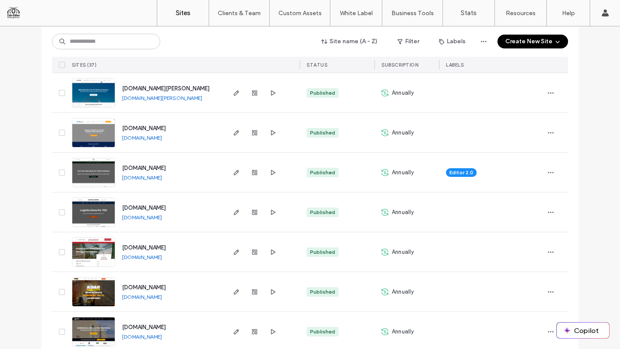
scroll to position [691, 0]
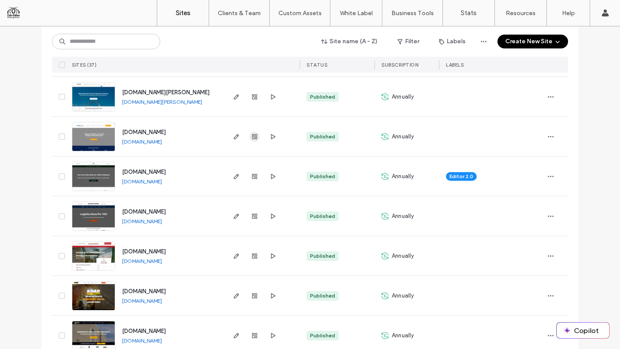
click at [256, 136] on span "button" at bounding box center [254, 137] width 10 height 10
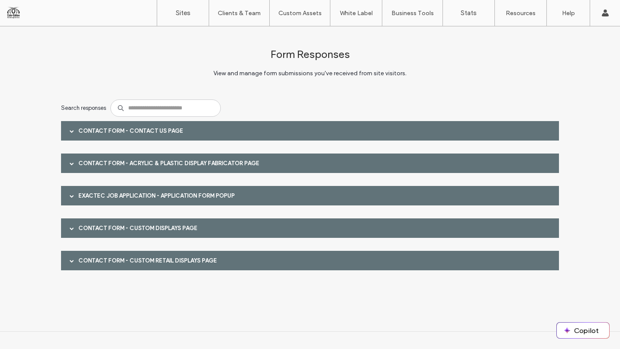
click at [198, 133] on div "Contact Form - Contact us page" at bounding box center [310, 130] width 498 height 19
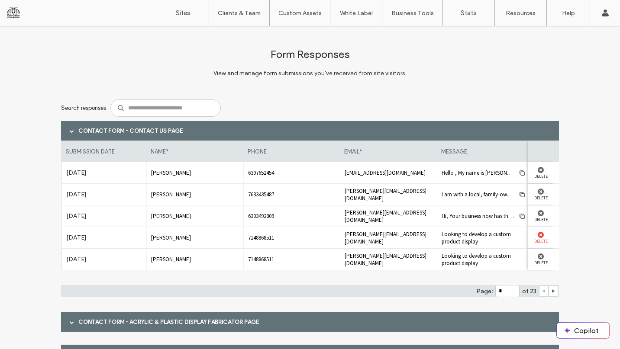
click at [543, 235] on div at bounding box center [540, 235] width 17 height 6
click at [538, 236] on use at bounding box center [541, 235] width 6 height 6
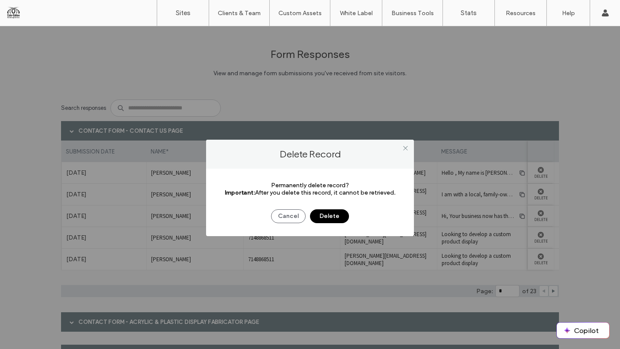
click at [340, 214] on button "Delete" at bounding box center [329, 216] width 39 height 14
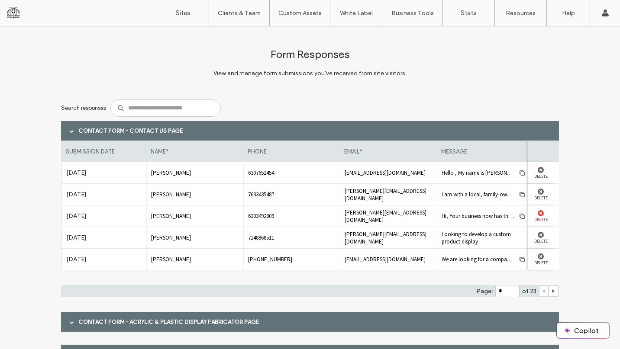
click at [540, 217] on label "Delete" at bounding box center [540, 219] width 17 height 6
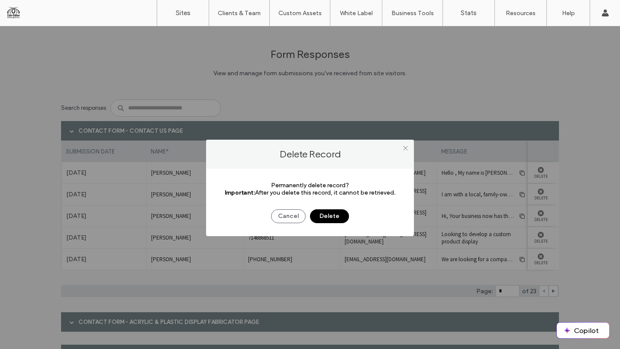
click at [327, 216] on button "Delete" at bounding box center [329, 216] width 39 height 14
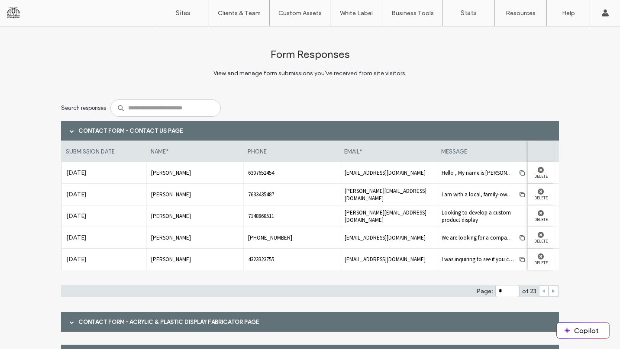
click at [552, 291] on use at bounding box center [553, 291] width 3 height 3
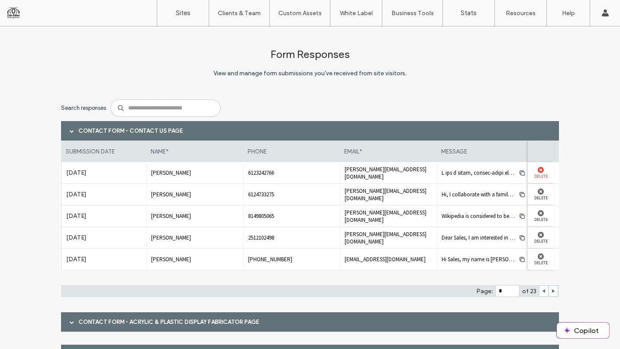
click at [535, 175] on label "Delete" at bounding box center [540, 176] width 17 height 6
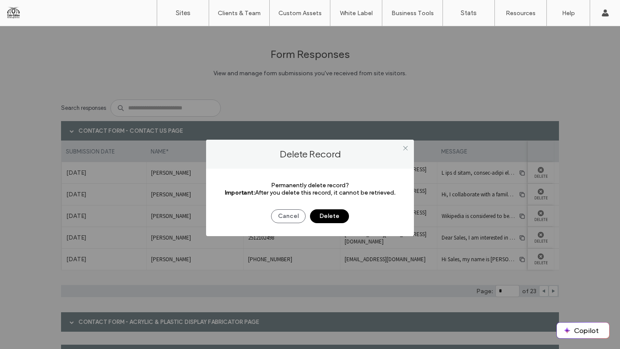
click at [319, 219] on button "Delete" at bounding box center [329, 216] width 39 height 14
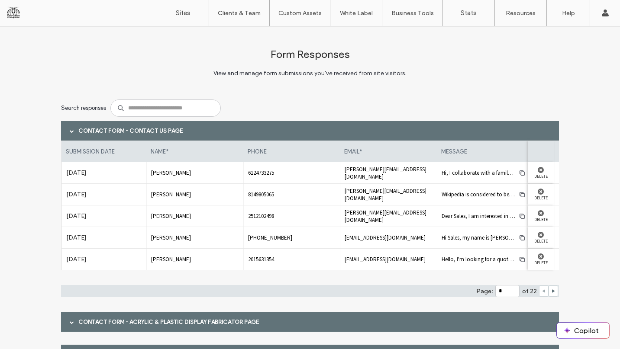
click at [542, 290] on icon at bounding box center [543, 291] width 4 height 4
click at [551, 290] on icon at bounding box center [553, 291] width 4 height 4
type input "*"
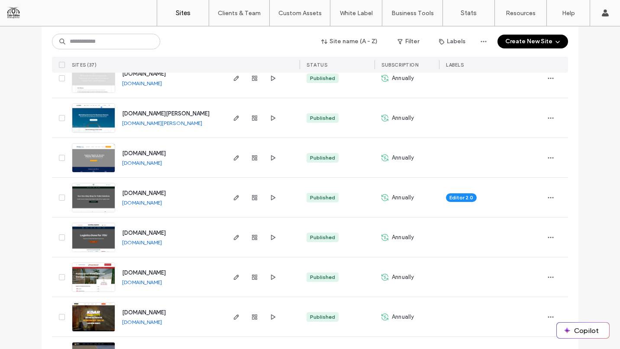
scroll to position [1050, 0]
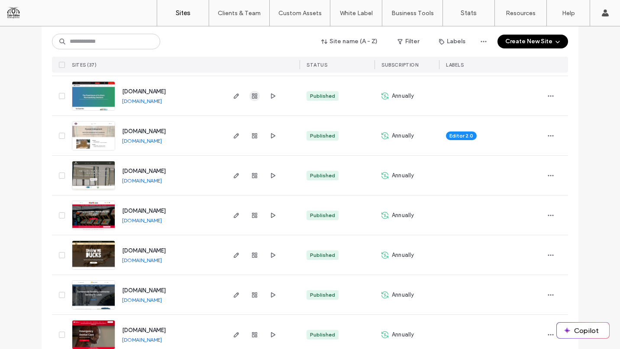
click at [252, 95] on use "button" at bounding box center [254, 95] width 5 height 5
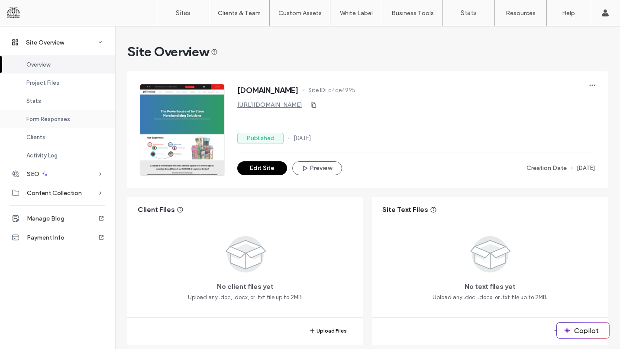
click at [55, 118] on span "Form Responses" at bounding box center [48, 119] width 44 height 6
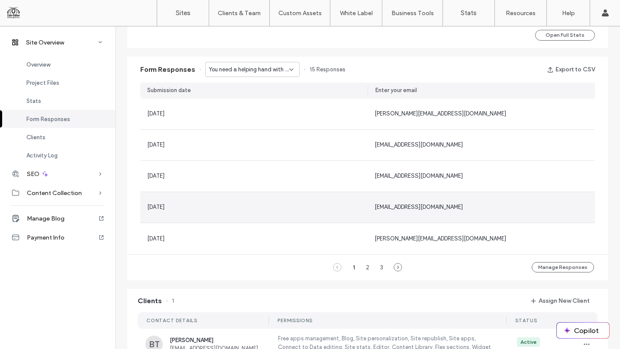
scroll to position [475, 0]
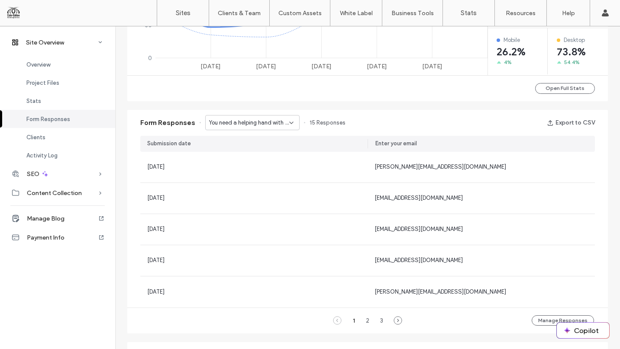
click at [249, 116] on div "You need a helping hand with your project? - Header/Footer" at bounding box center [252, 122] width 94 height 15
click at [241, 150] on span "PFI InStore Employment Application - Job Application popup" at bounding box center [246, 153] width 83 height 9
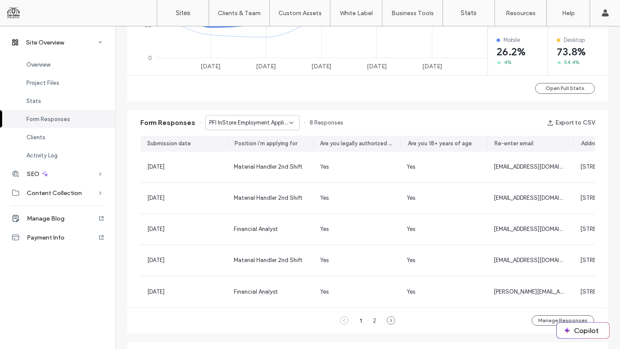
click at [247, 126] on span "PFI InStore Employment Application - Job Application popup" at bounding box center [249, 123] width 80 height 9
click at [242, 168] on span "Contact Us - Contact page" at bounding box center [241, 168] width 73 height 9
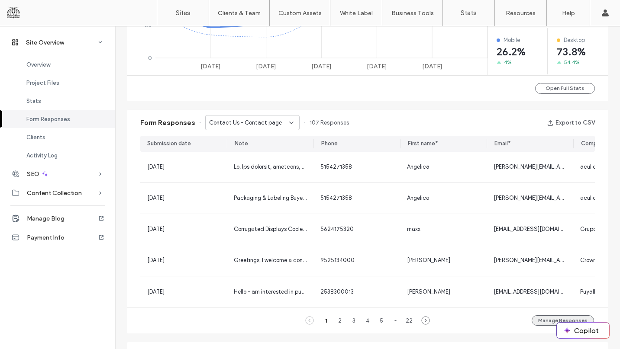
click at [535, 325] on button "Manage Responses" at bounding box center [562, 320] width 62 height 10
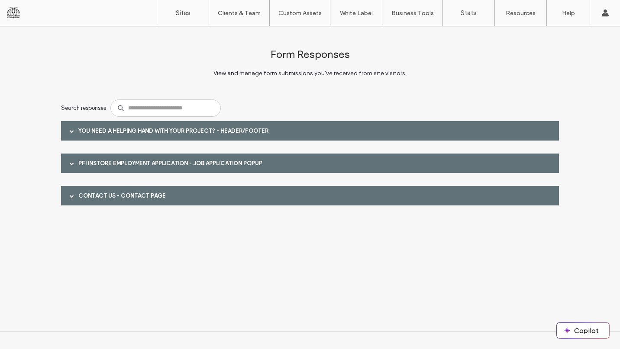
click at [229, 203] on div "Contact Us - Contact page" at bounding box center [310, 195] width 498 height 19
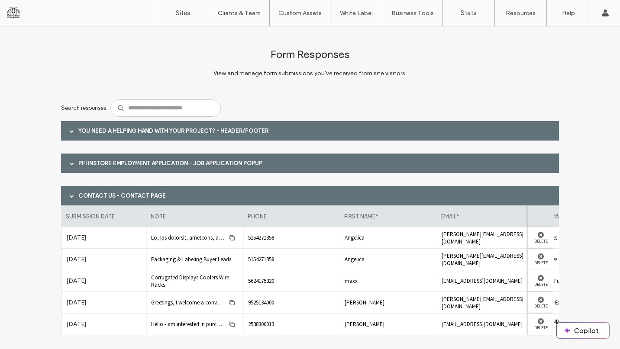
scroll to position [46, 0]
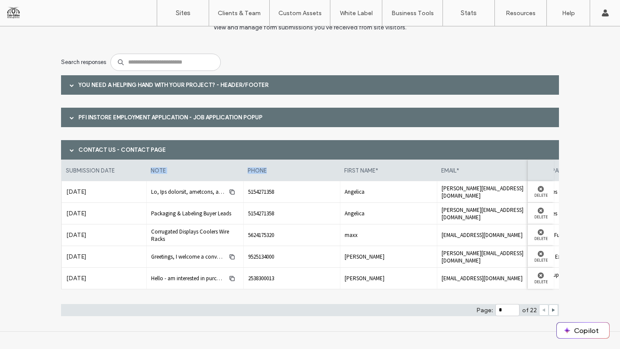
drag, startPoint x: 309, startPoint y: 171, endPoint x: 100, endPoint y: 180, distance: 209.6
click at [100, 180] on div "submission date note phone first name* email* company name last name*" at bounding box center [407, 171] width 692 height 22
click at [534, 257] on label "Delete" at bounding box center [540, 260] width 17 height 6
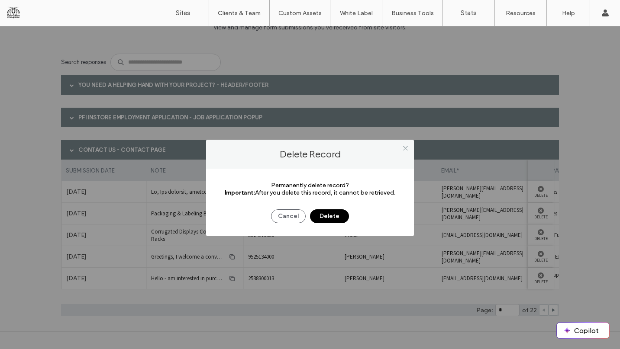
click at [336, 213] on button "Delete" at bounding box center [329, 216] width 39 height 14
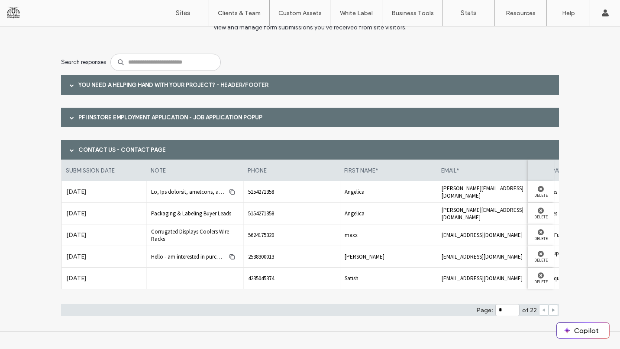
click at [551, 310] on icon at bounding box center [553, 310] width 4 height 4
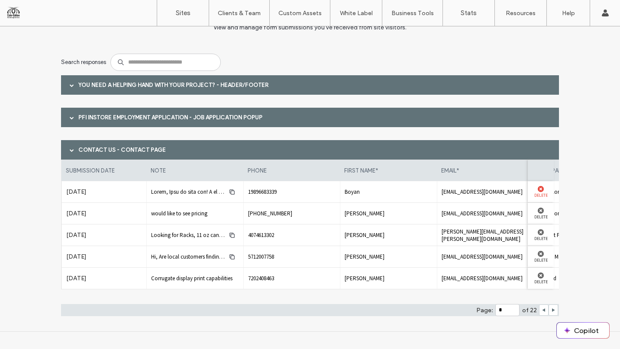
click at [538, 189] on use at bounding box center [541, 189] width 6 height 6
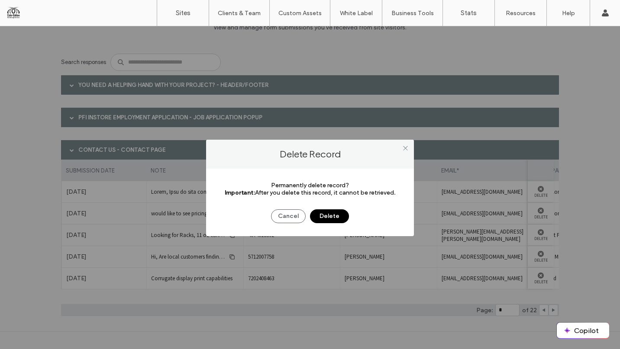
click at [331, 217] on button "Delete" at bounding box center [329, 216] width 39 height 14
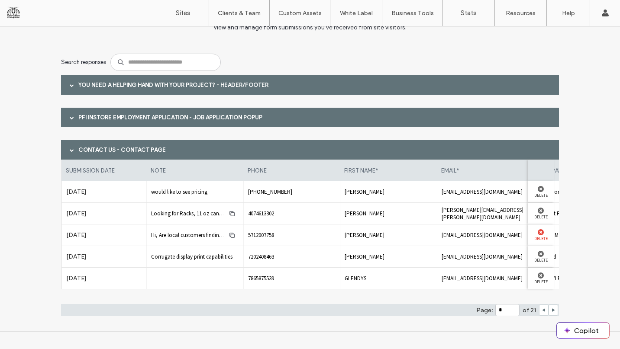
click at [540, 235] on icon at bounding box center [541, 232] width 6 height 6
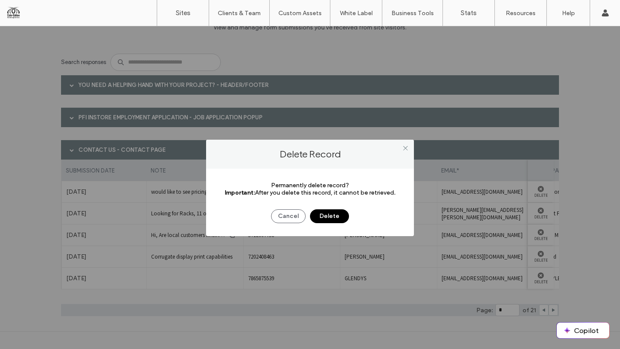
drag, startPoint x: 308, startPoint y: 214, endPoint x: 319, endPoint y: 216, distance: 10.5
click at [308, 214] on div "Cancel Delete" at bounding box center [310, 212] width 182 height 23
click at [326, 216] on button "Delete" at bounding box center [329, 216] width 39 height 14
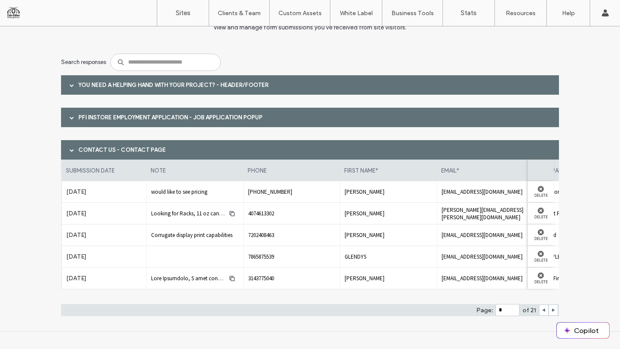
click at [539, 311] on div at bounding box center [544, 310] width 10 height 11
click at [541, 311] on icon at bounding box center [543, 310] width 4 height 4
type input "*"
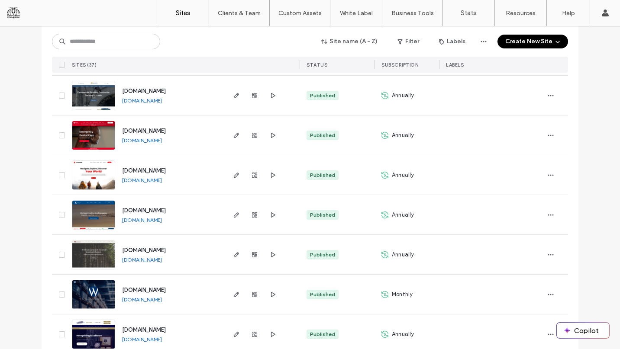
scroll to position [1305, 0]
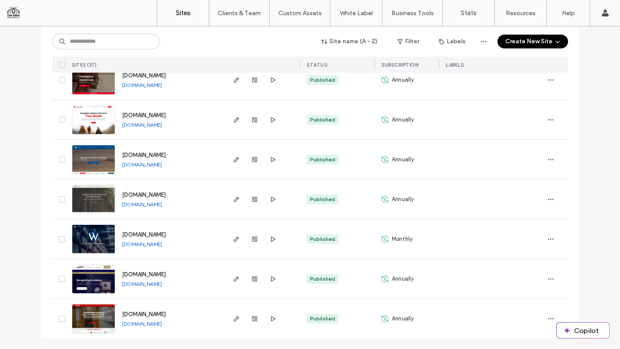
click at [245, 83] on div at bounding box center [254, 79] width 47 height 39
click at [252, 78] on use "button" at bounding box center [254, 79] width 5 height 5
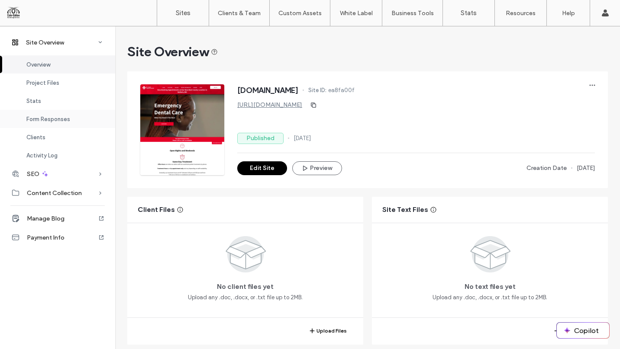
click at [85, 125] on div "Form Responses" at bounding box center [57, 119] width 115 height 18
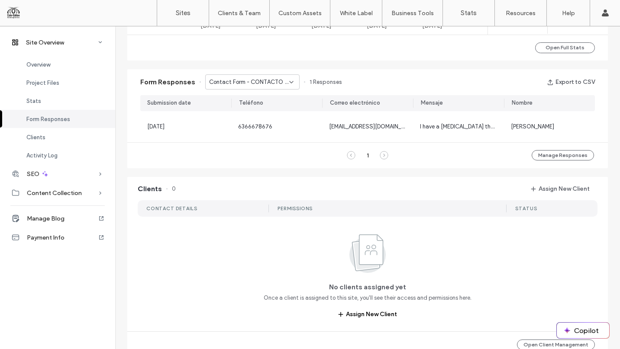
scroll to position [555, 0]
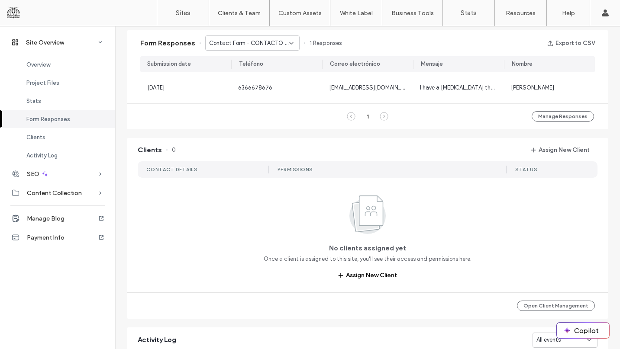
click at [254, 43] on span "Contact Form - CONTACTO page" at bounding box center [249, 43] width 80 height 9
click at [253, 71] on span "Contact Form - CONTACT page" at bounding box center [246, 73] width 83 height 9
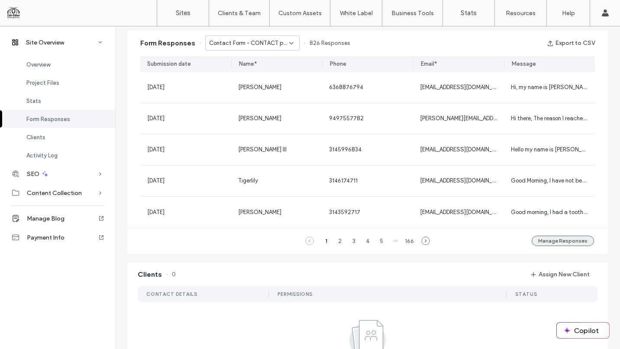
click at [550, 240] on button "Manage Responses" at bounding box center [562, 241] width 62 height 10
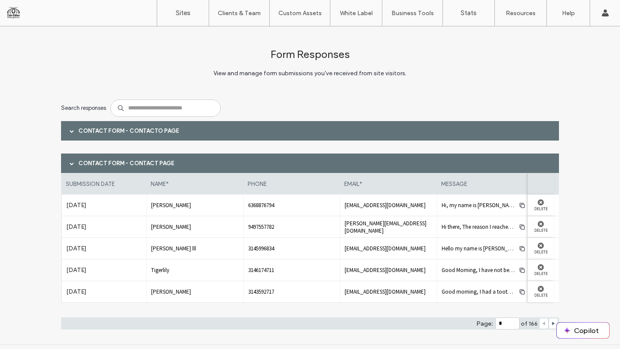
scroll to position [13, 0]
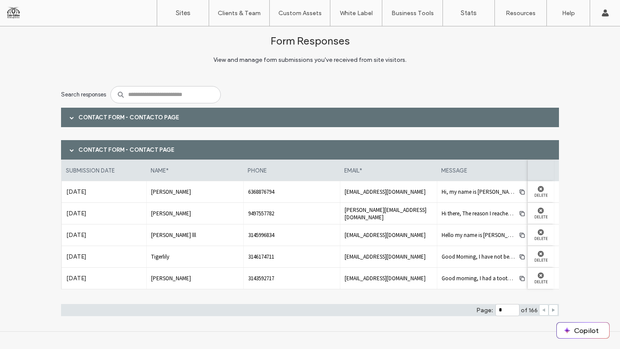
click at [551, 309] on icon at bounding box center [553, 310] width 4 height 4
click at [542, 309] on use at bounding box center [543, 310] width 3 height 3
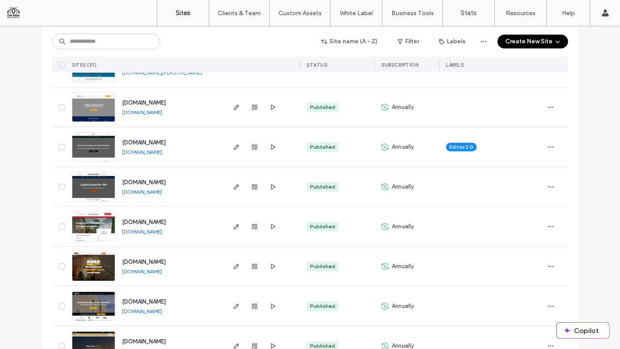
scroll to position [1305, 0]
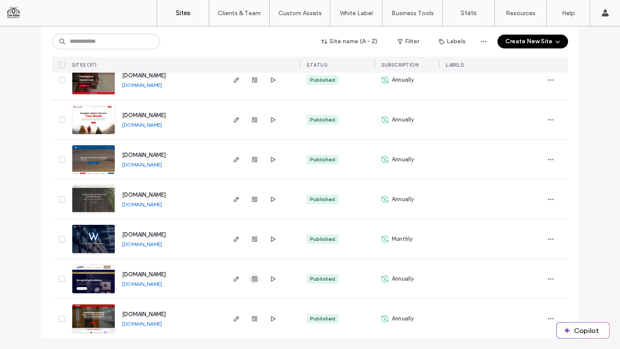
click at [254, 280] on icon "button" at bounding box center [254, 279] width 7 height 7
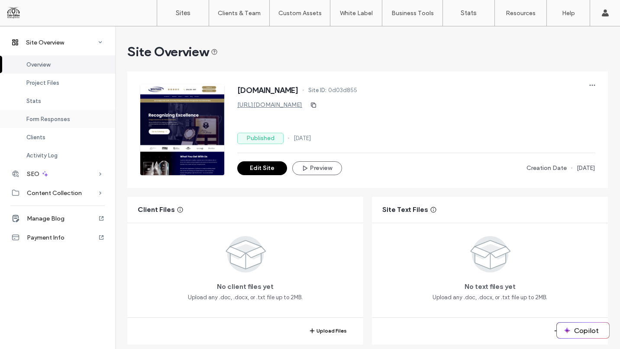
click at [75, 118] on div "Form Responses" at bounding box center [57, 119] width 115 height 18
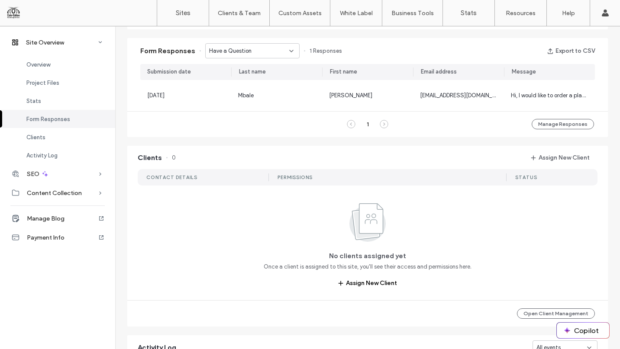
scroll to position [555, 0]
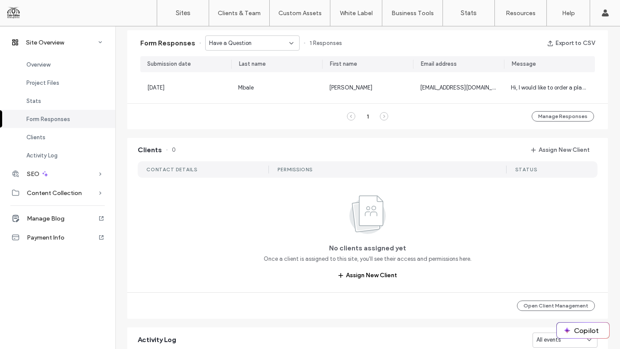
click at [429, 200] on div "No clients assigned yet Once a client is assigned to this site, you'll see thei…" at bounding box center [368, 238] width 208 height 87
click at [261, 46] on div "Have a Question" at bounding box center [249, 43] width 80 height 9
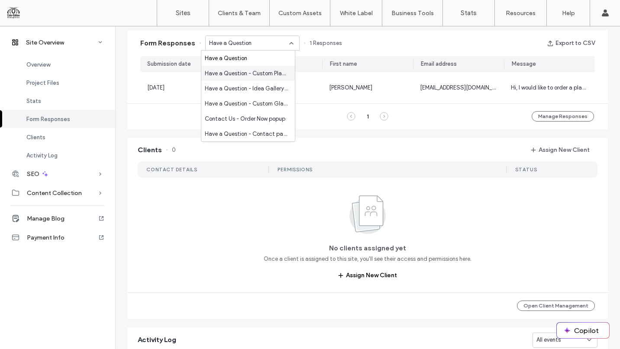
click at [254, 74] on span "Have a Question - Custom Plaques page" at bounding box center [246, 73] width 83 height 9
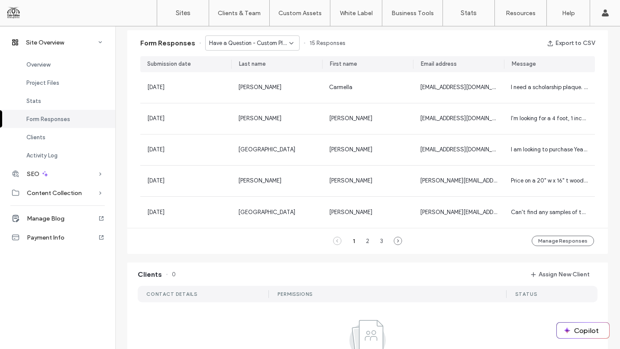
click at [264, 47] on span "Have a Question - Custom Plaques page" at bounding box center [249, 43] width 80 height 9
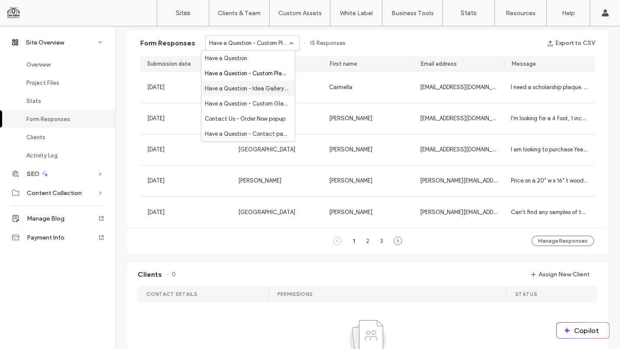
click at [258, 88] on span "Have a Question - Idea Gallery page" at bounding box center [246, 88] width 83 height 9
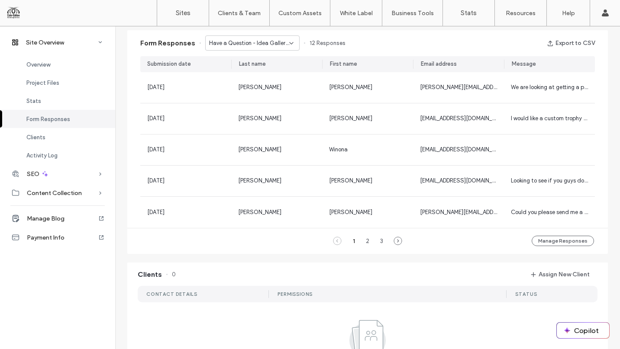
click at [255, 40] on span "Have a Question - Idea Gallery page" at bounding box center [249, 43] width 80 height 9
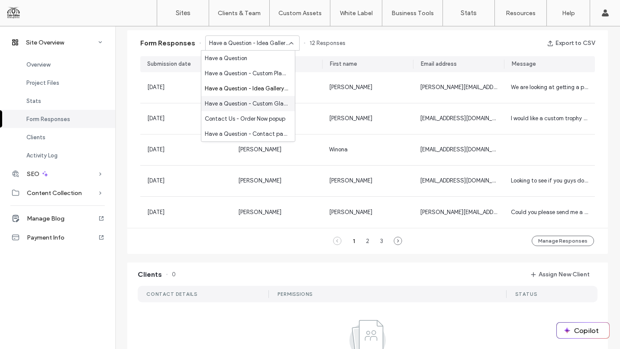
click at [252, 98] on div "Have a Question - Custom Glass Awards page" at bounding box center [247, 103] width 93 height 15
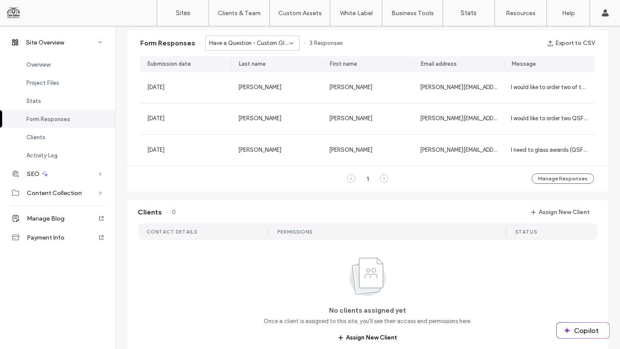
click at [282, 38] on div "Have a Question - Custom Glass Awards page" at bounding box center [252, 42] width 94 height 15
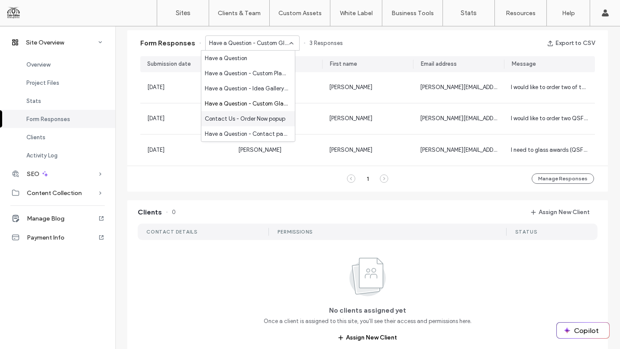
click at [271, 116] on span "Contact Us - Order Now popup" at bounding box center [245, 119] width 80 height 9
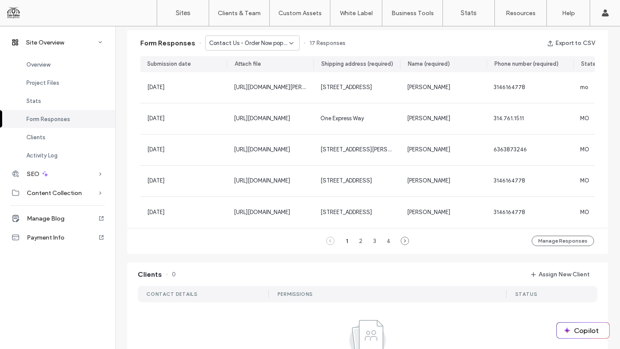
click at [251, 40] on span "Contact Us - Order Now popup" at bounding box center [249, 43] width 80 height 9
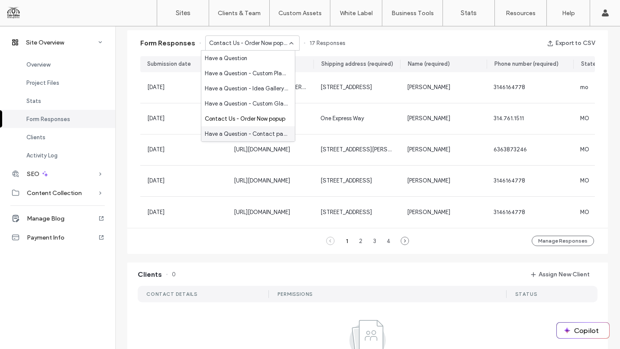
click at [262, 135] on span "Have a Question - Contact page" at bounding box center [246, 134] width 83 height 9
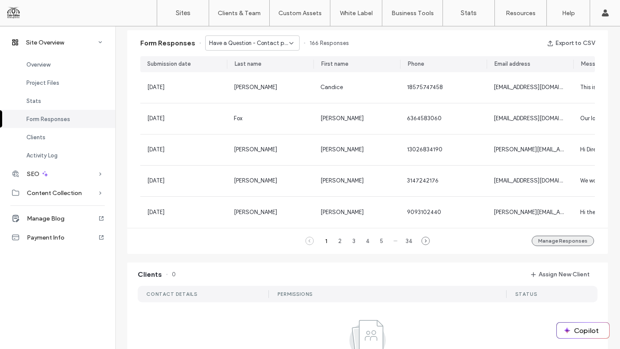
click at [539, 245] on button "Manage Responses" at bounding box center [562, 241] width 62 height 10
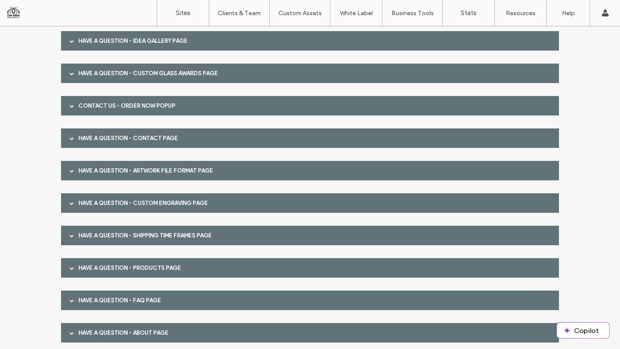
scroll to position [212, 0]
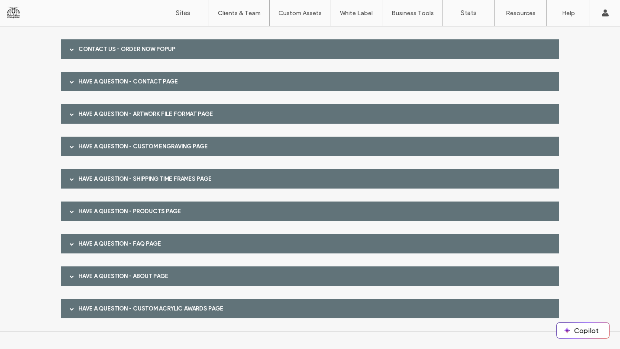
click at [178, 313] on div "Have a Question - Custom Acrylic Awards page" at bounding box center [310, 308] width 498 height 19
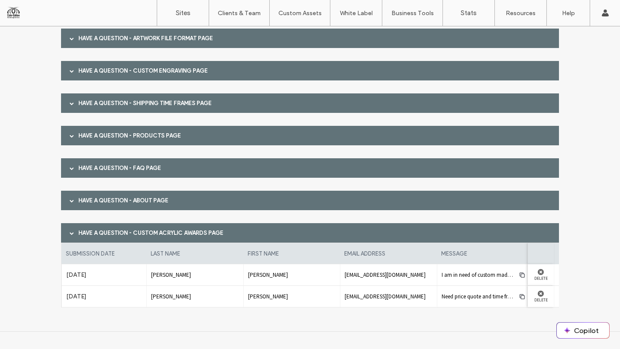
click at [170, 235] on div "Have a Question - Custom Acrylic Awards page" at bounding box center [310, 232] width 498 height 19
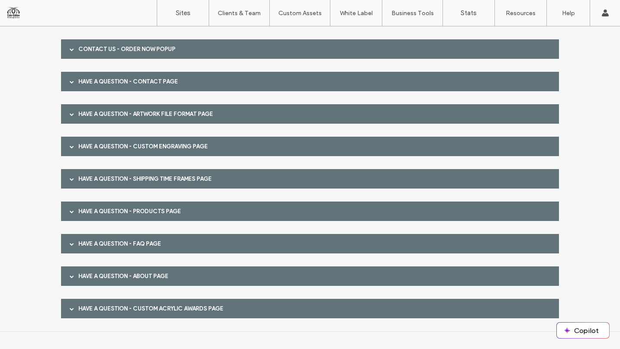
click at [156, 280] on div "Have a Question - About page" at bounding box center [310, 276] width 498 height 19
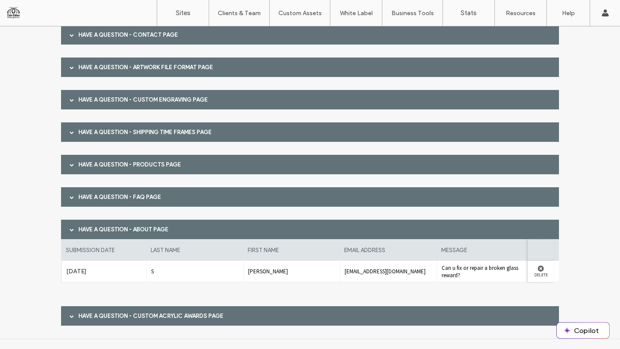
scroll to position [266, 0]
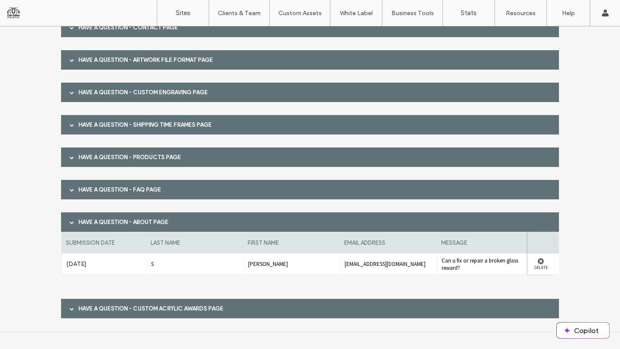
click at [155, 218] on div "Have a Question - About page" at bounding box center [310, 221] width 498 height 19
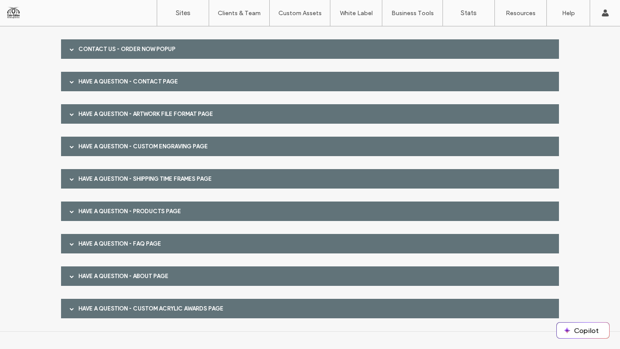
click at [150, 248] on div "Have a Question - FAQ page" at bounding box center [310, 243] width 498 height 19
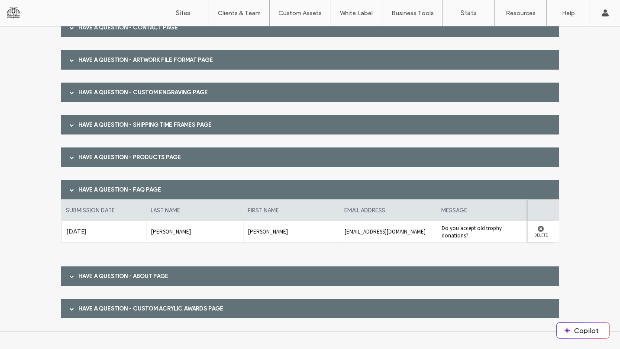
click at [148, 187] on div "Have a Question - FAQ page" at bounding box center [310, 189] width 498 height 19
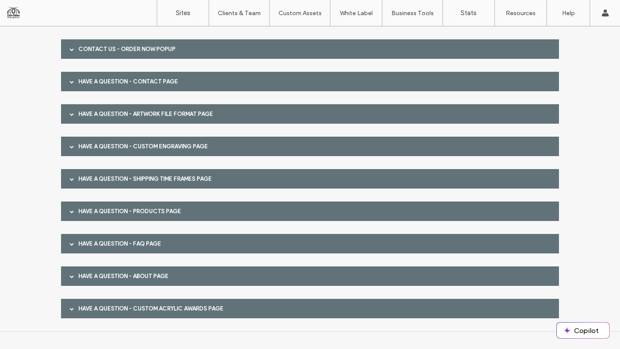
click at [152, 204] on div "Have a Question - Products page" at bounding box center [310, 211] width 498 height 19
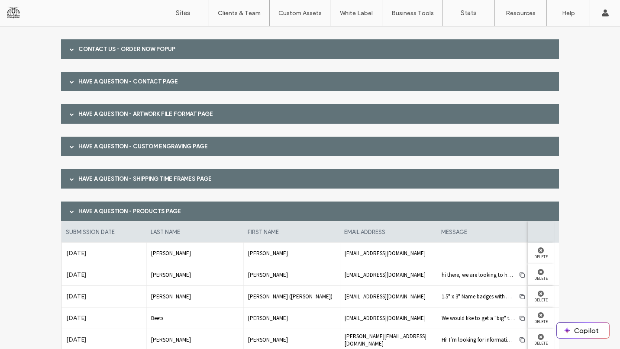
scroll to position [287, 0]
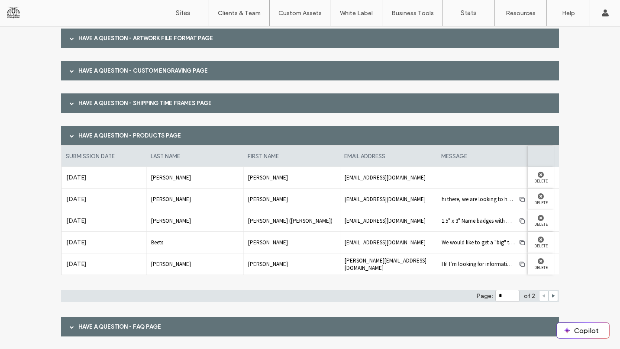
click at [135, 128] on div "Have a Question - Products page" at bounding box center [310, 135] width 498 height 19
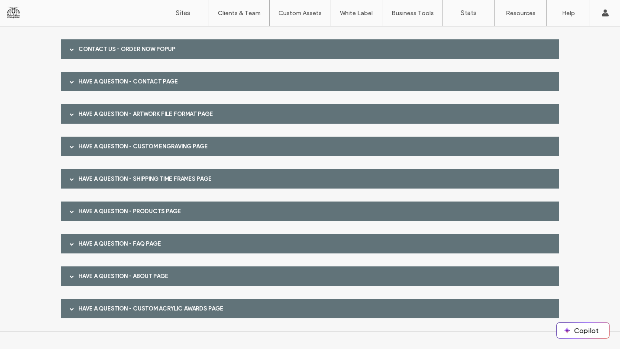
click at [127, 181] on div "Have a Question - Shipping Time Frames page" at bounding box center [310, 178] width 498 height 19
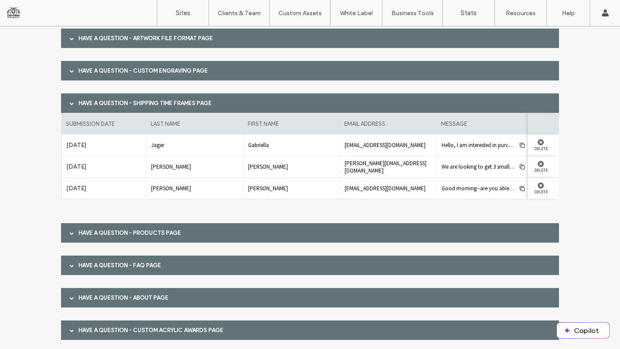
click at [112, 103] on div "Have a Question - Shipping Time Frames page" at bounding box center [310, 102] width 498 height 19
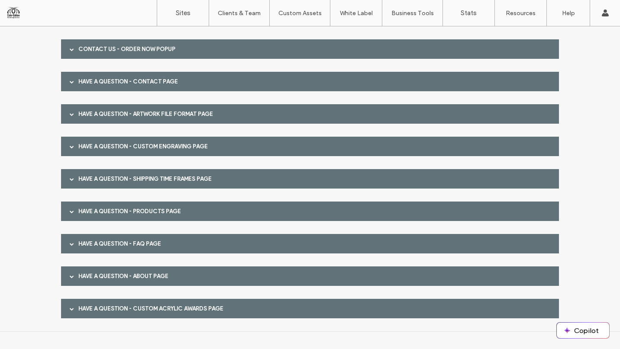
click at [135, 145] on div "Have a Question - Custom Engraving page" at bounding box center [310, 146] width 498 height 19
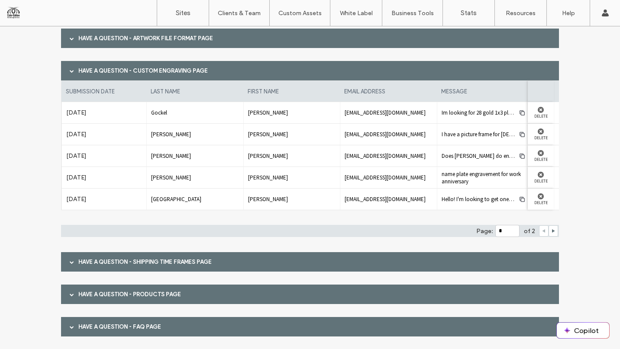
click at [146, 65] on div "Have a Question - Custom Engraving page" at bounding box center [310, 70] width 498 height 19
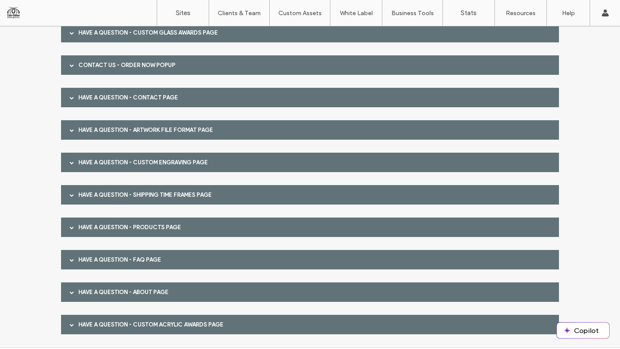
scroll to position [212, 0]
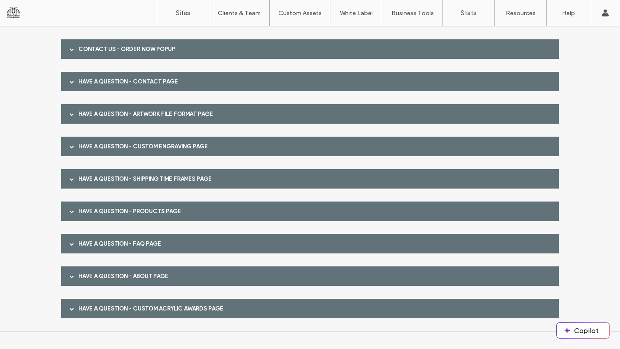
click at [160, 87] on div "Have a Question - Contact page" at bounding box center [310, 81] width 498 height 19
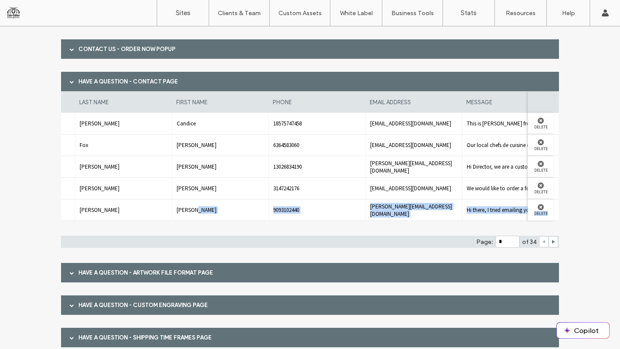
scroll to position [0, 103]
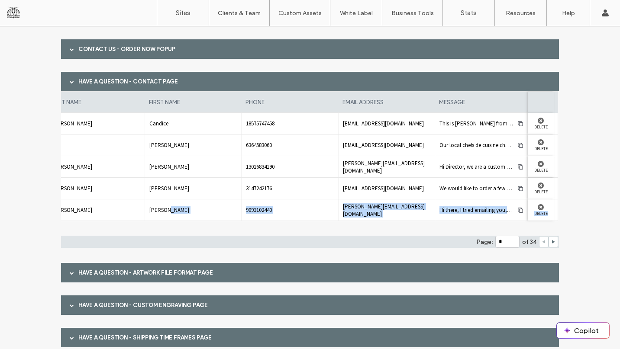
drag, startPoint x: 323, startPoint y: 208, endPoint x: 570, endPoint y: 213, distance: 246.7
click at [570, 213] on div "Form Responses View and manage form submissions you've received from site visit…" at bounding box center [310, 153] width 620 height 676
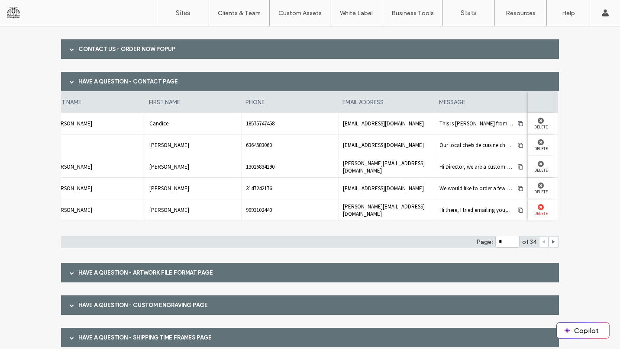
click at [537, 211] on label "Delete" at bounding box center [540, 213] width 17 height 6
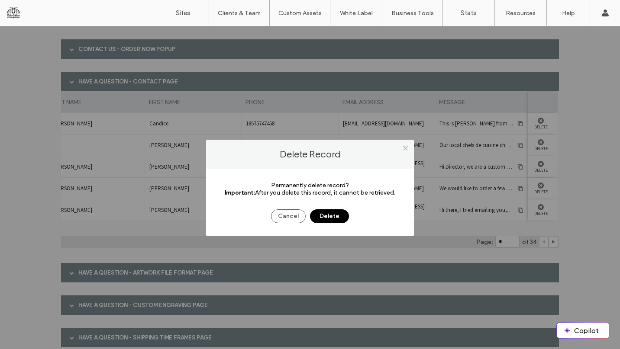
click at [344, 214] on button "Delete" at bounding box center [329, 216] width 39 height 14
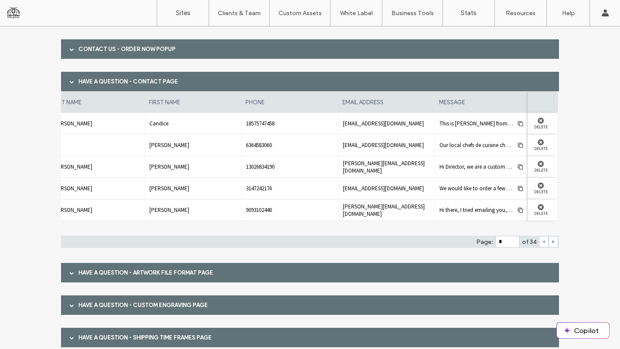
click at [552, 242] on use at bounding box center [553, 241] width 3 height 3
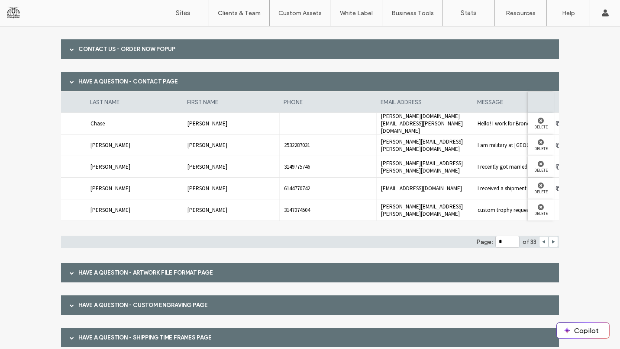
scroll to position [0, 0]
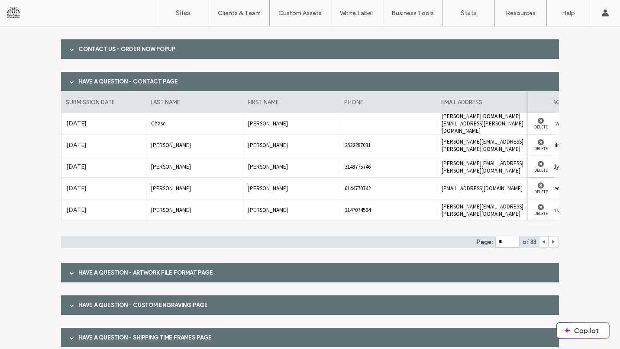
drag, startPoint x: 451, startPoint y: 209, endPoint x: 122, endPoint y: 194, distance: 329.2
click at [122, 194] on div "submission date last name first name phone email address message Jul 29th 2025 …" at bounding box center [310, 160] width 498 height 138
click at [142, 190] on div "Jul 10th 2025" at bounding box center [103, 188] width 85 height 21
click at [543, 243] on div at bounding box center [544, 241] width 10 height 11
click at [541, 241] on icon at bounding box center [543, 242] width 4 height 4
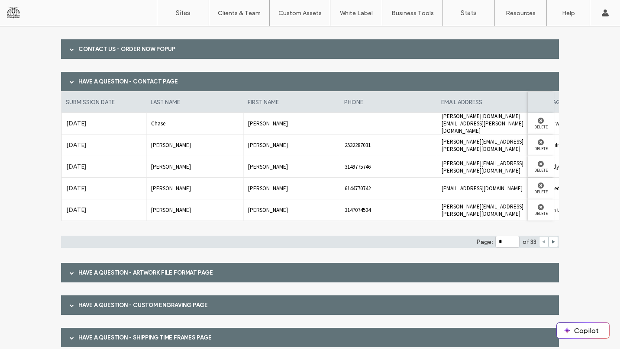
type input "*"
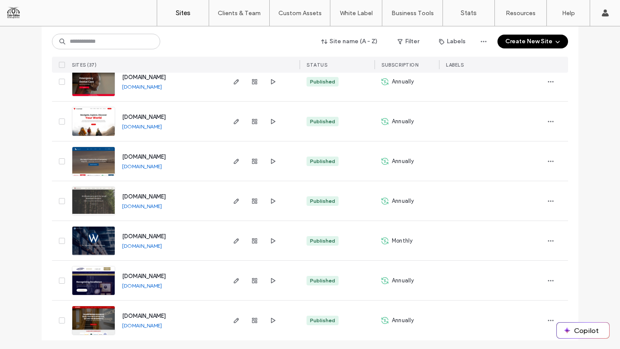
scroll to position [1305, 0]
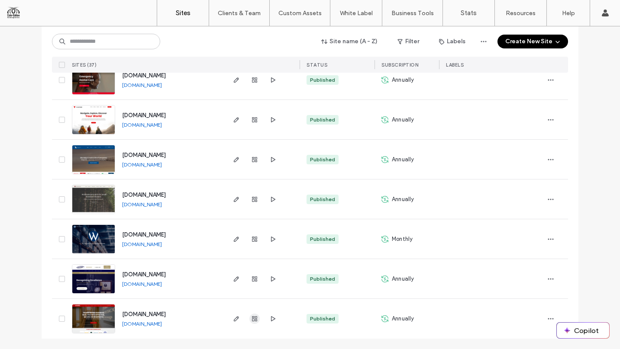
click at [252, 321] on use "button" at bounding box center [254, 318] width 5 height 5
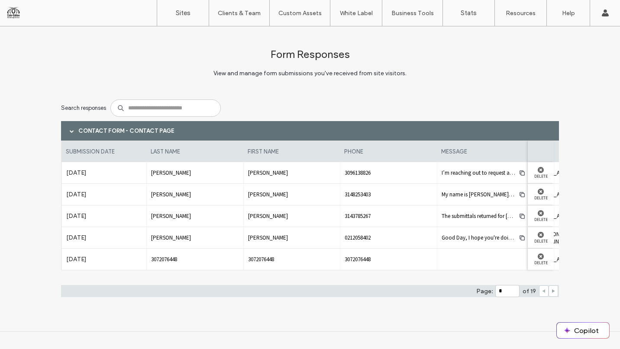
click at [552, 293] on span at bounding box center [553, 291] width 4 height 10
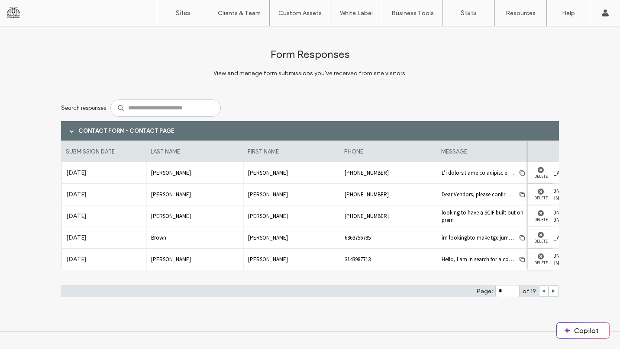
click at [541, 293] on div at bounding box center [544, 291] width 10 height 11
click at [183, 11] on label "Sites" at bounding box center [183, 13] width 15 height 8
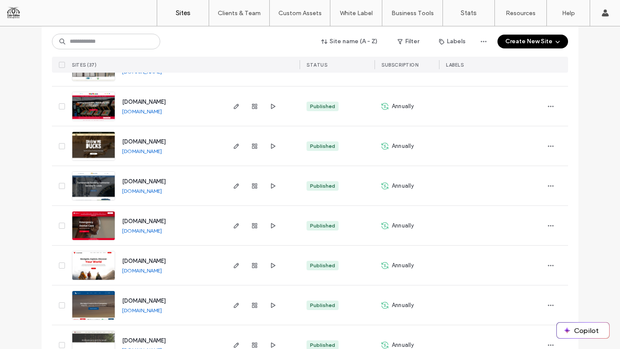
scroll to position [1160, 0]
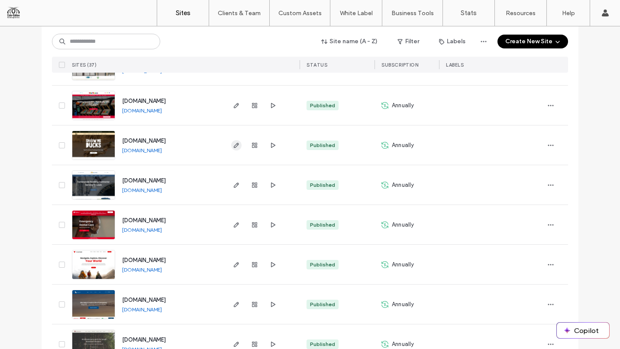
click at [236, 145] on icon "button" at bounding box center [236, 145] width 7 height 7
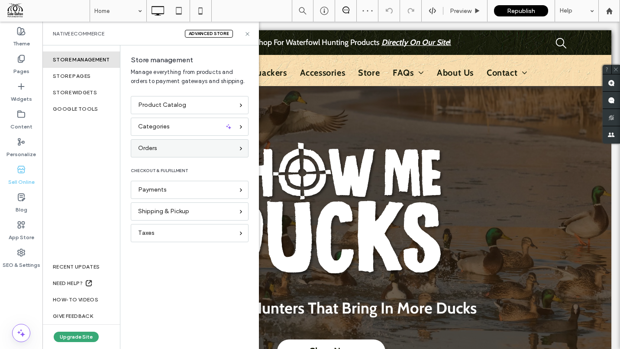
click at [181, 149] on div "Orders" at bounding box center [186, 149] width 96 height 10
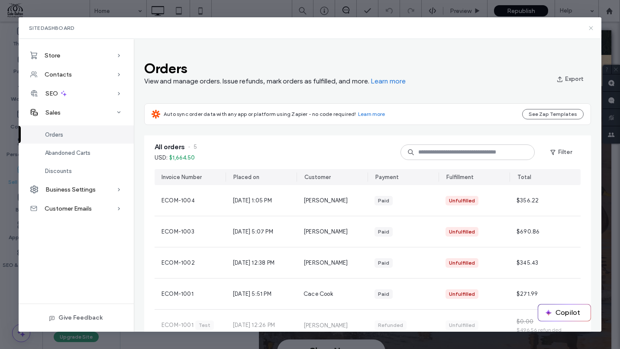
click at [590, 28] on use at bounding box center [591, 28] width 4 height 4
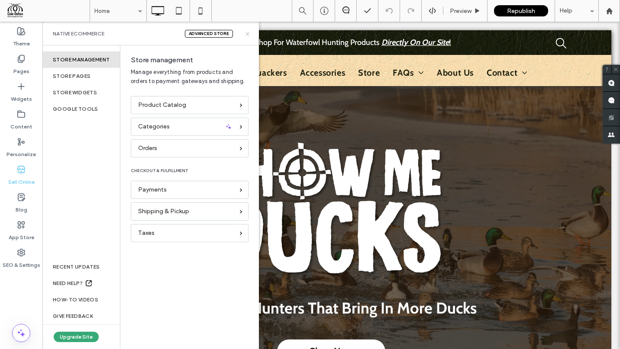
click at [248, 35] on icon at bounding box center [247, 34] width 6 height 6
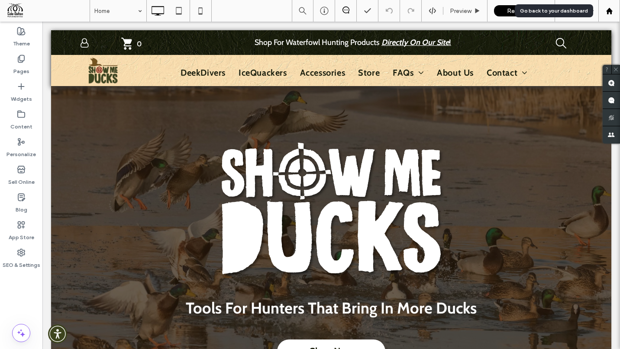
click at [612, 16] on div at bounding box center [609, 11] width 22 height 22
